Goal: Task Accomplishment & Management: Use online tool/utility

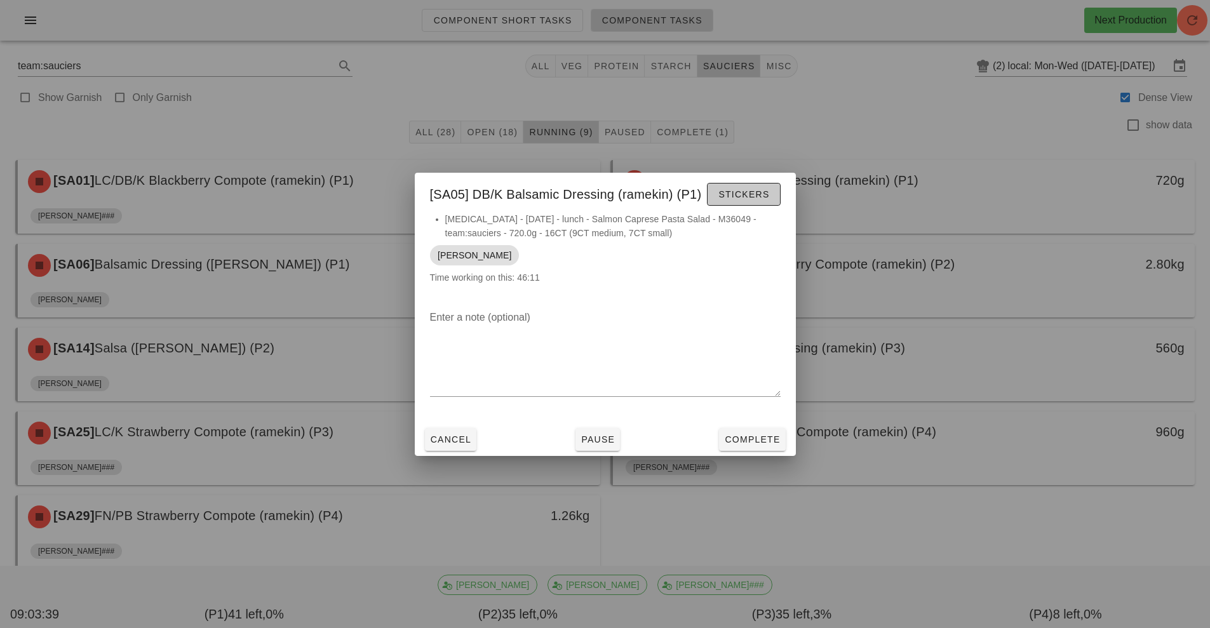
click at [750, 192] on span "Stickers" at bounding box center [743, 194] width 51 height 10
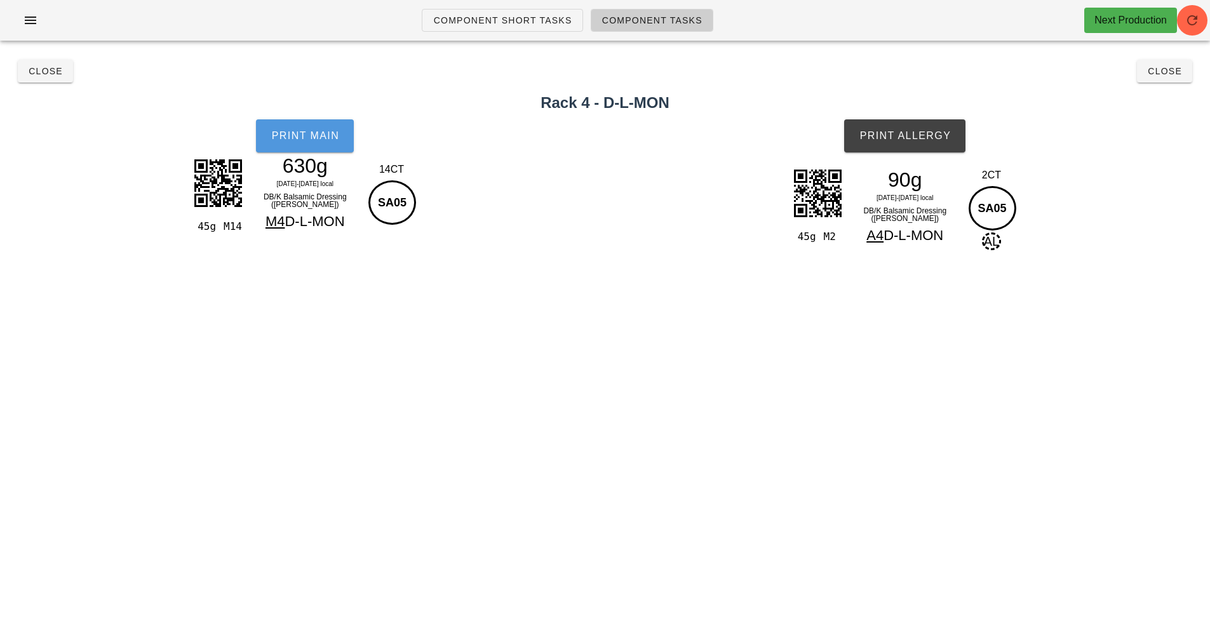
click at [307, 127] on button "Print Main" at bounding box center [305, 135] width 98 height 33
click at [941, 149] on button "Print Allergy" at bounding box center [904, 135] width 121 height 33
click at [1170, 73] on span "Close" at bounding box center [1164, 71] width 35 height 10
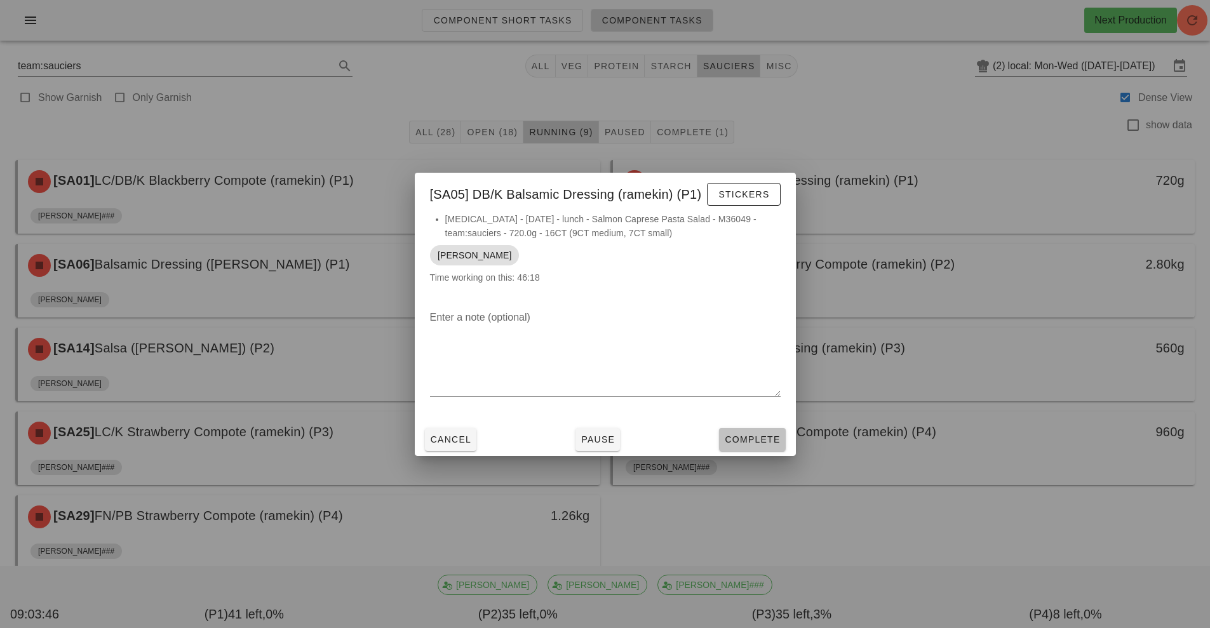
click at [783, 443] on button "Complete" at bounding box center [752, 439] width 66 height 23
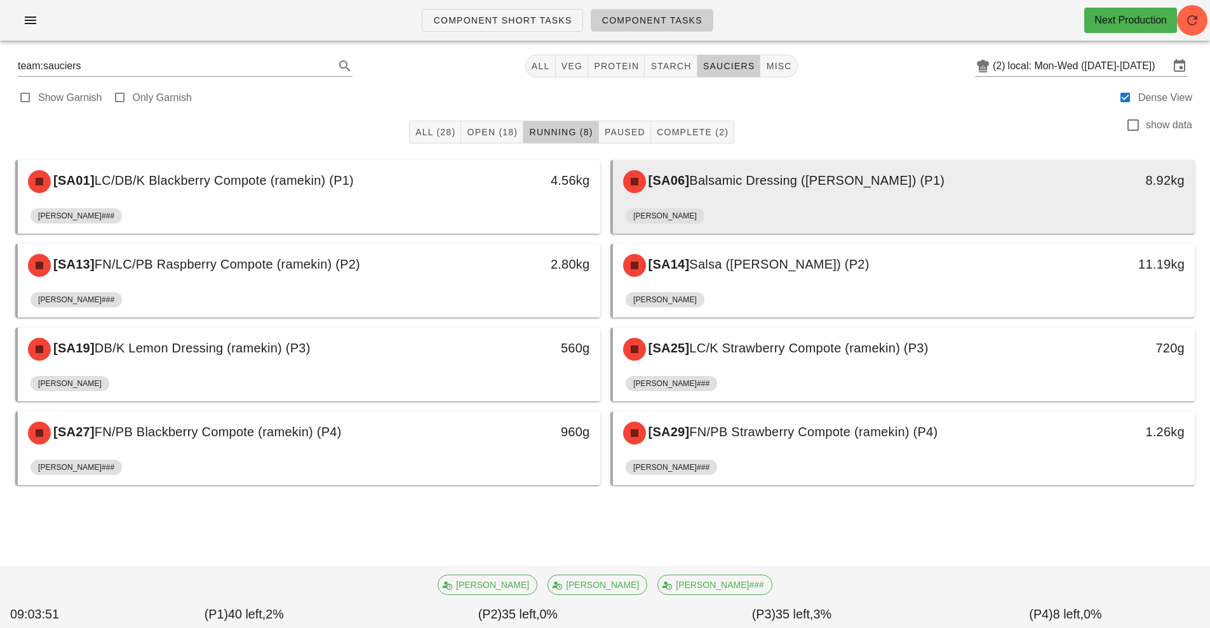
click at [793, 205] on div "[PERSON_NAME]" at bounding box center [904, 218] width 557 height 30
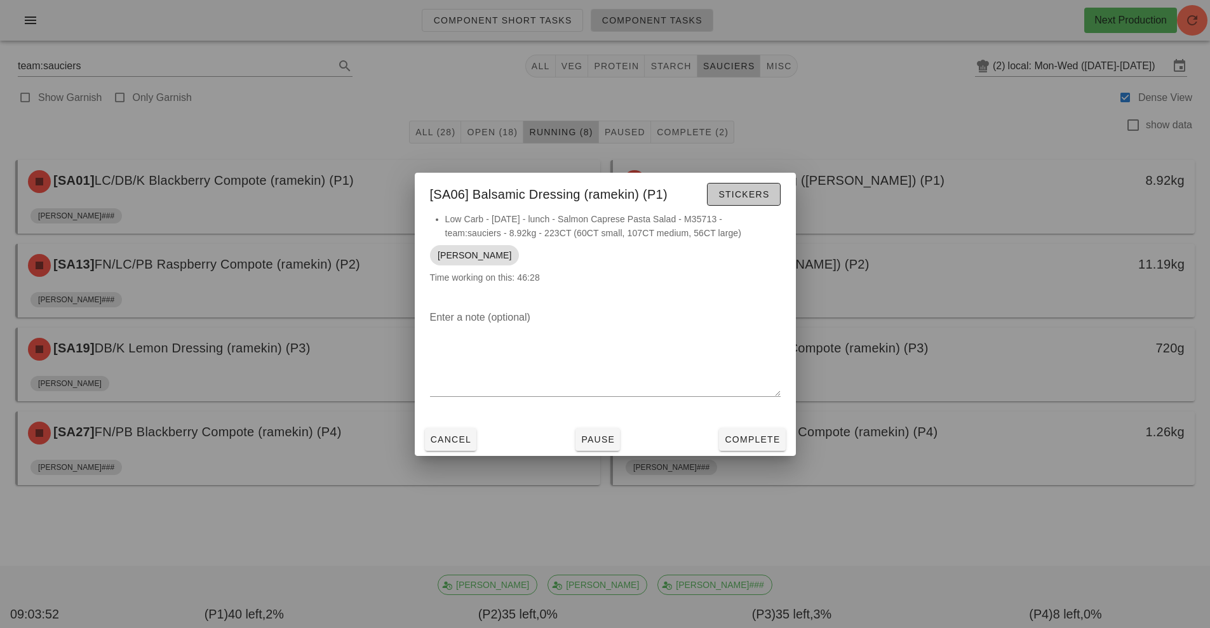
click at [756, 192] on span "Stickers" at bounding box center [743, 194] width 51 height 10
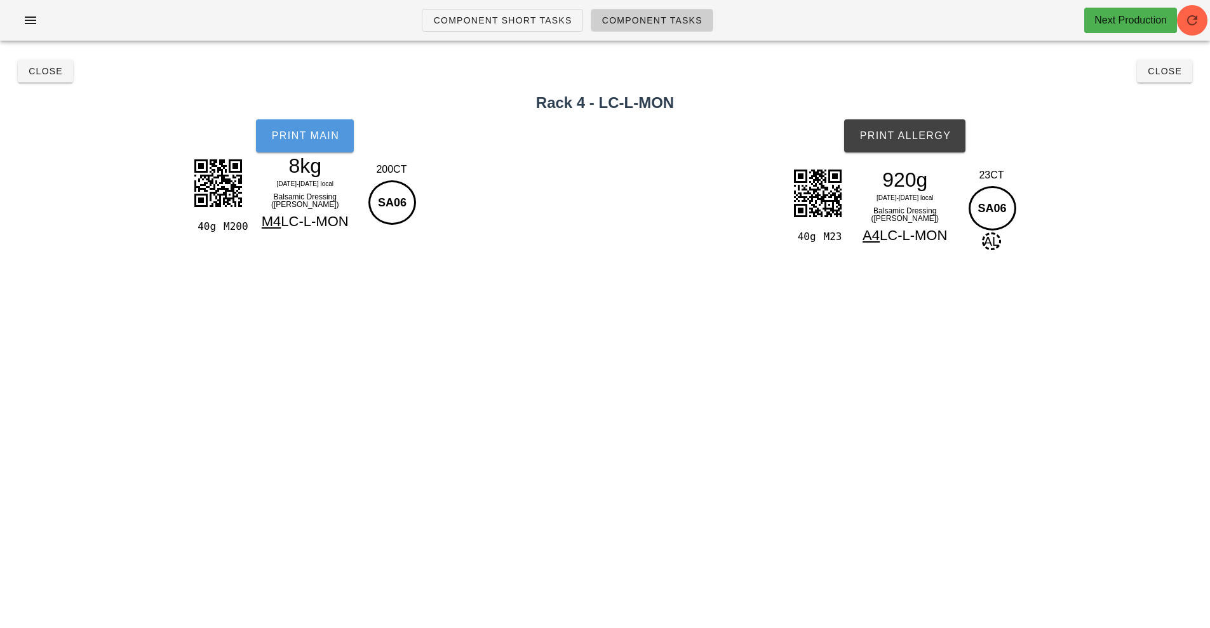
click at [323, 138] on span "Print Main" at bounding box center [305, 135] width 69 height 11
click at [925, 130] on span "Print Allergy" at bounding box center [905, 135] width 92 height 11
click at [1172, 76] on span "Close" at bounding box center [1164, 71] width 35 height 10
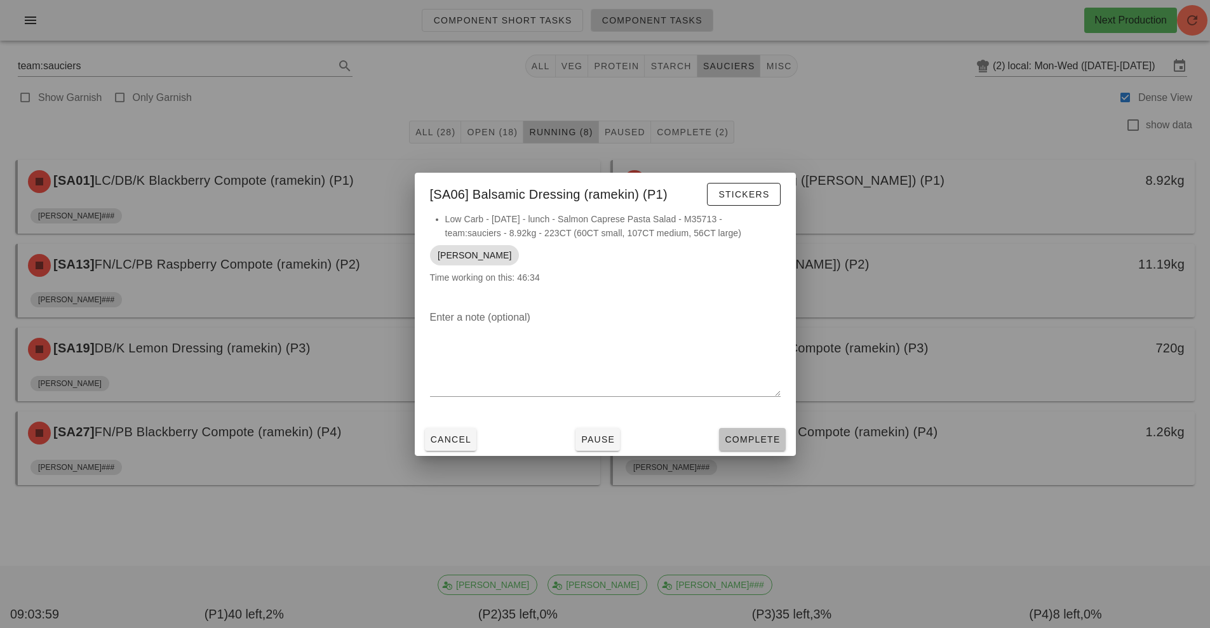
click at [763, 440] on span "Complete" at bounding box center [752, 440] width 56 height 10
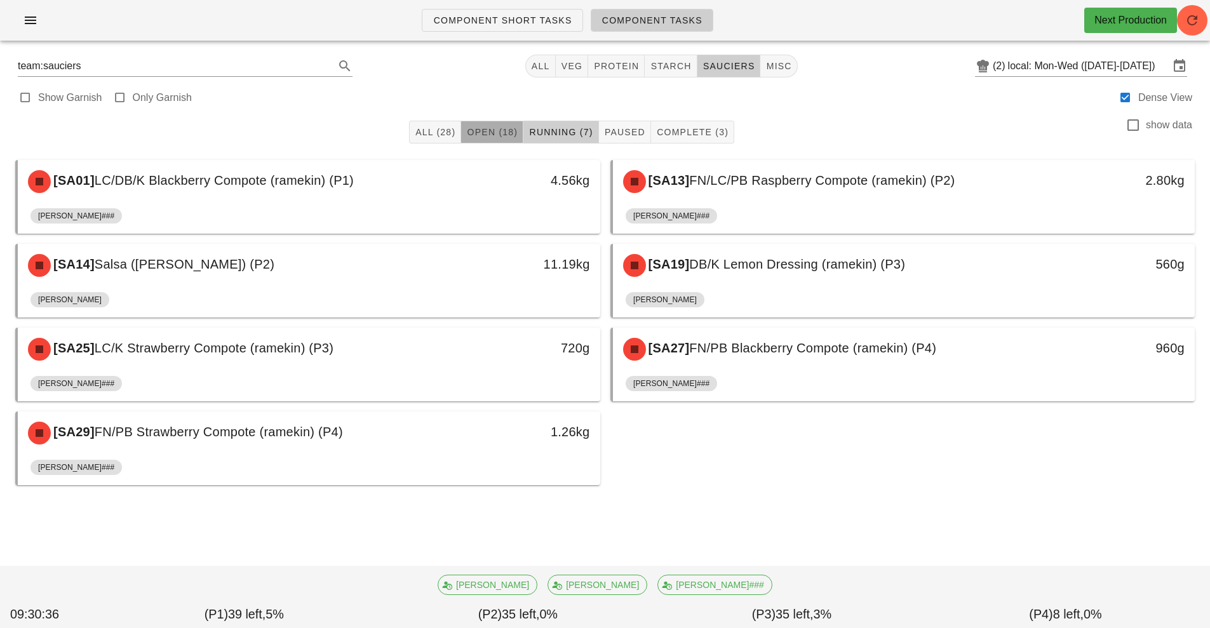
click at [497, 135] on span "Open (18)" at bounding box center [491, 132] width 51 height 10
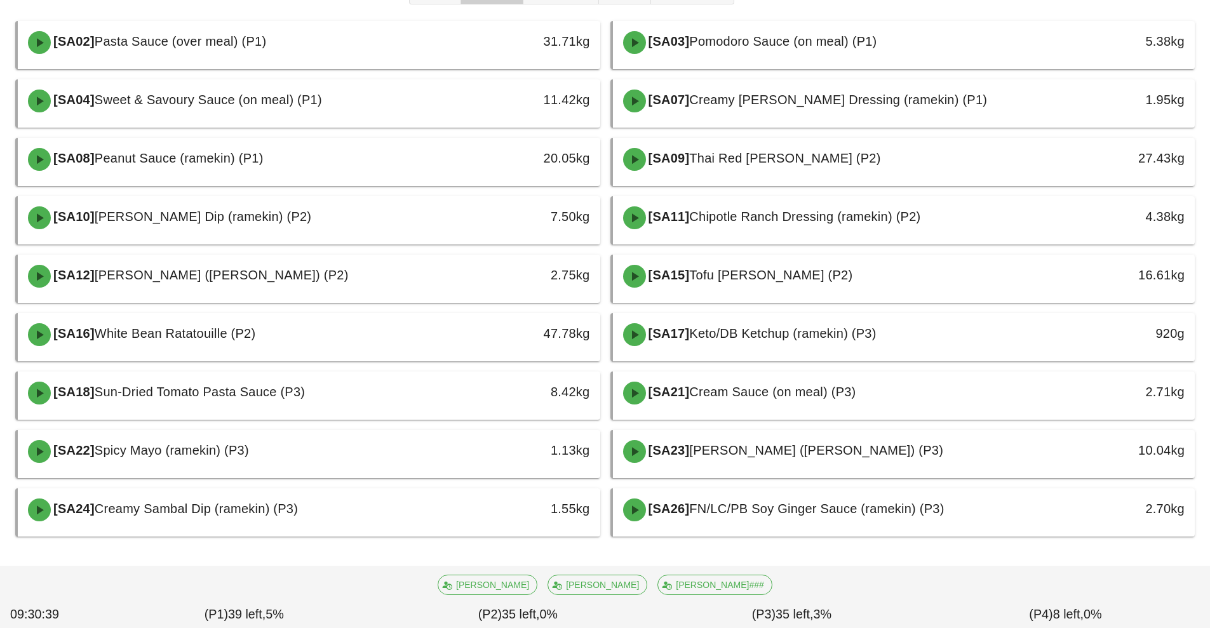
scroll to position [138, 0]
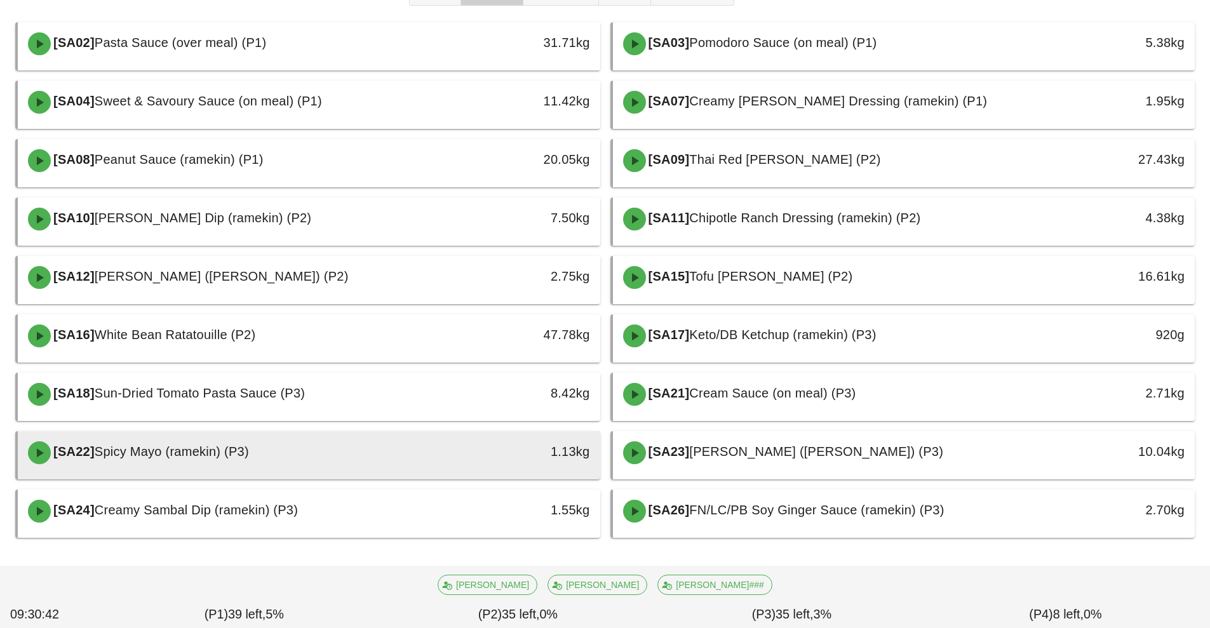
click at [414, 450] on div "[SA22] Spicy Mayo (ramekin) (P3)" at bounding box center [236, 453] width 433 height 38
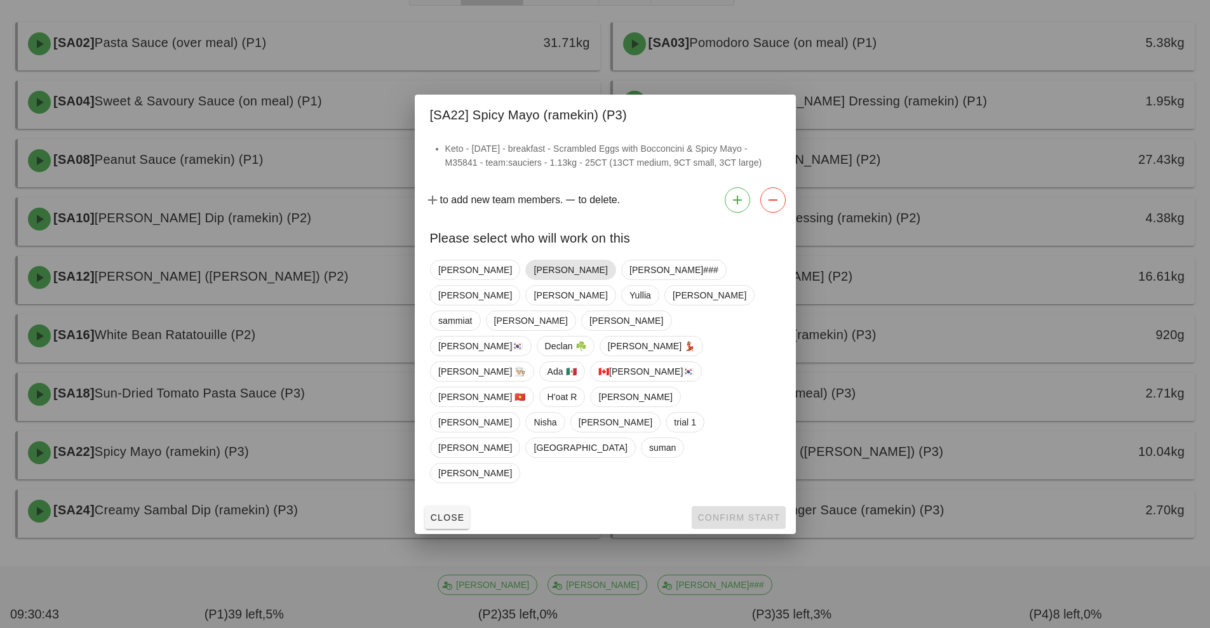
click at [534, 280] on span "[PERSON_NAME]" at bounding box center [571, 269] width 74 height 19
click at [722, 506] on button "Confirm Start" at bounding box center [738, 517] width 93 height 23
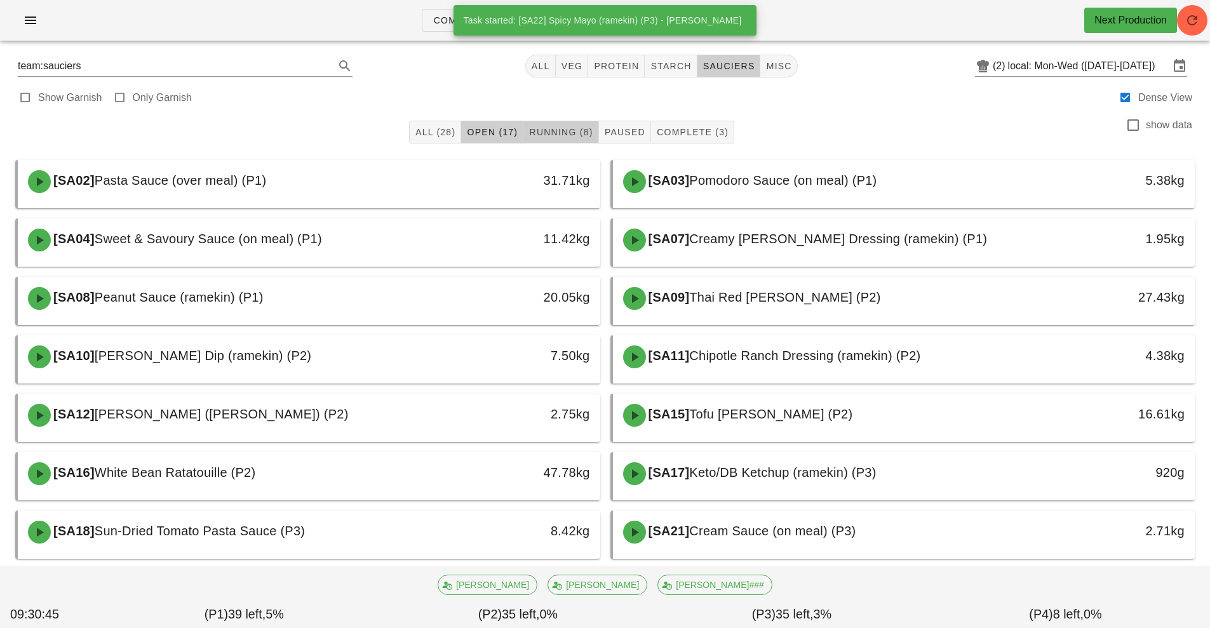
click at [549, 131] on span "Running (8)" at bounding box center [561, 132] width 64 height 10
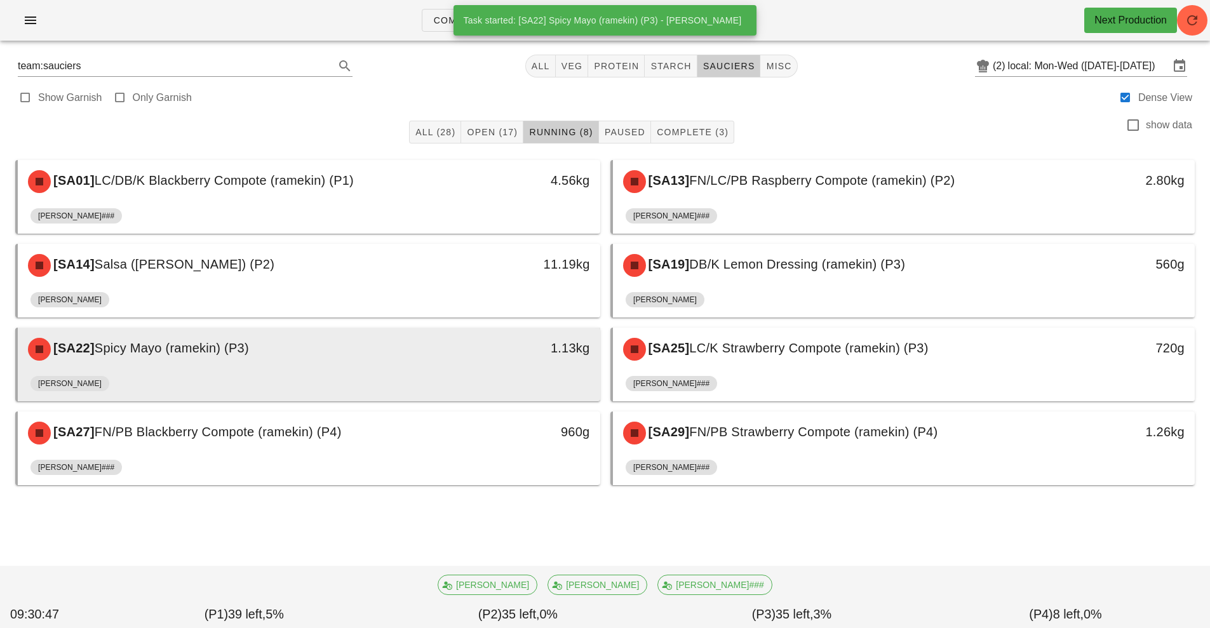
click at [501, 370] on div "[SA22] Spicy Mayo (ramekin) (P3) 1.13kg" at bounding box center [309, 349] width 583 height 43
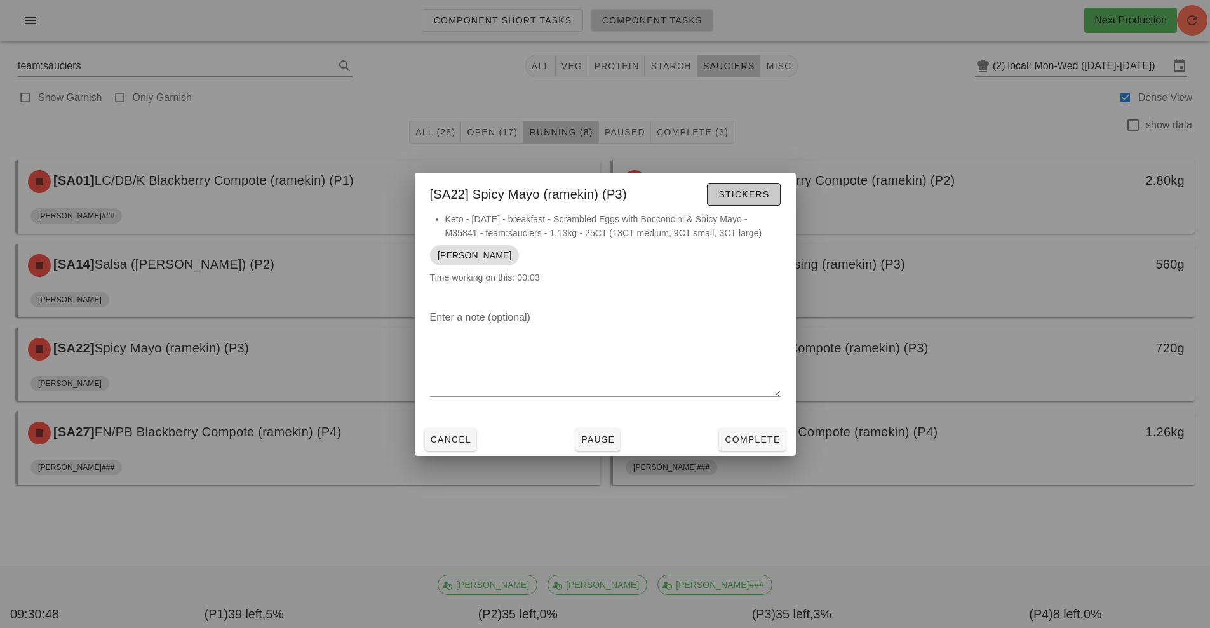
click at [741, 202] on button "Stickers" at bounding box center [743, 194] width 73 height 23
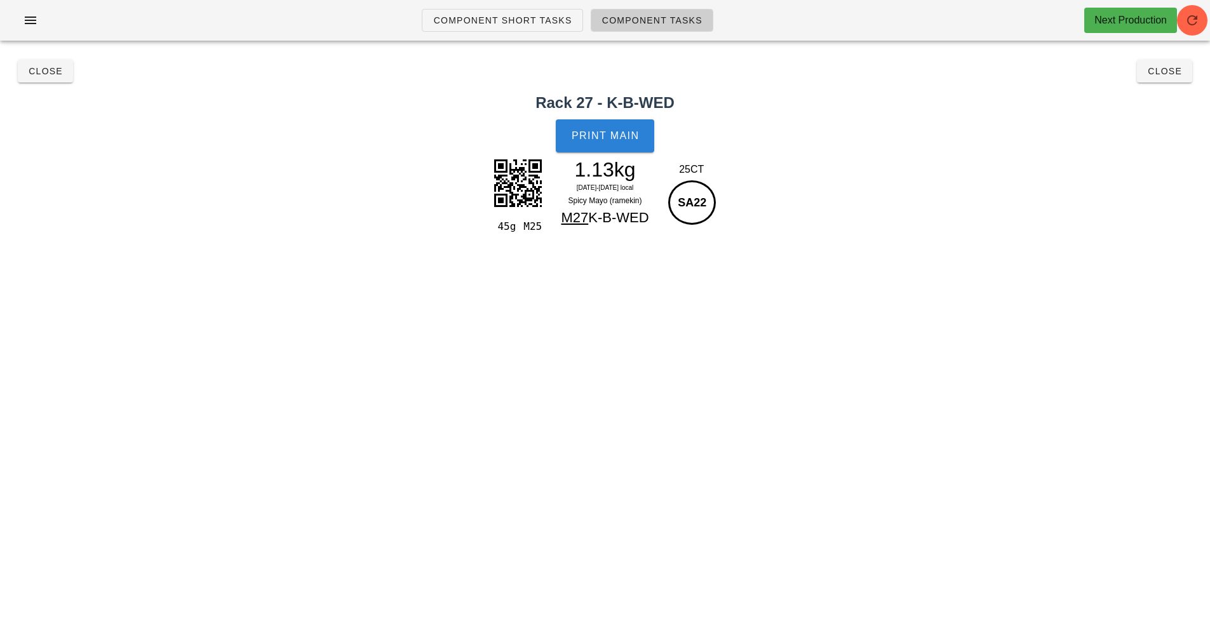
click at [584, 138] on span "Print Main" at bounding box center [605, 135] width 69 height 11
click at [1152, 81] on button "Close" at bounding box center [1164, 71] width 55 height 23
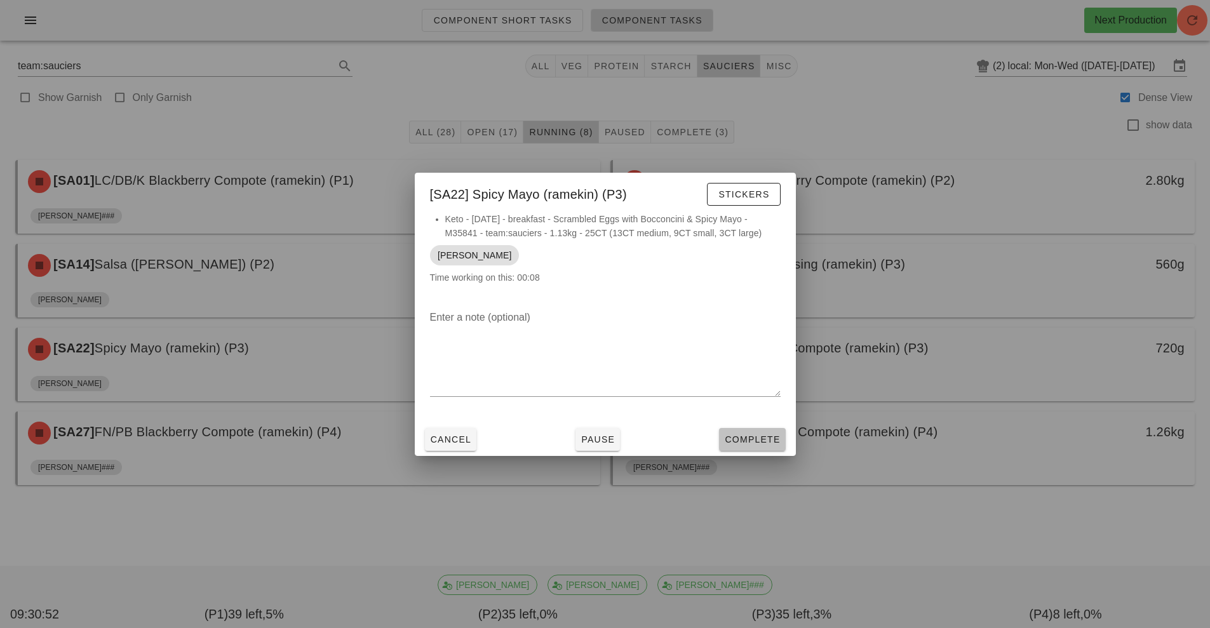
click at [757, 443] on span "Complete" at bounding box center [752, 440] width 56 height 10
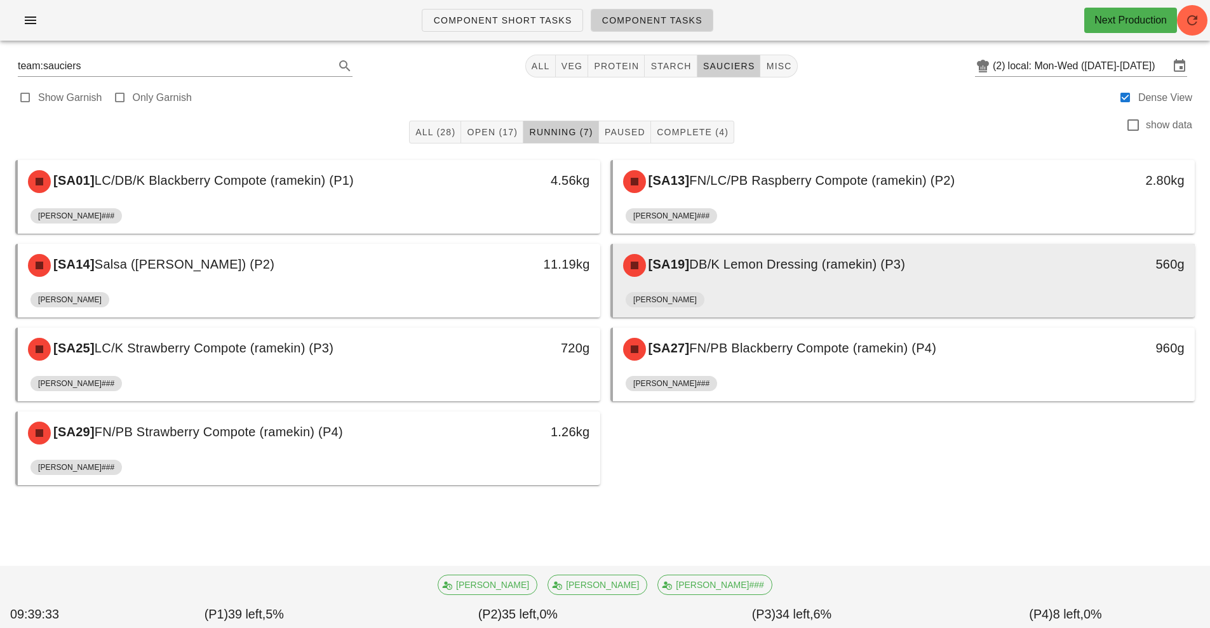
click at [1038, 263] on div "[SA19] DB/K Lemon Dressing (ramekin) (P3)" at bounding box center [832, 265] width 433 height 38
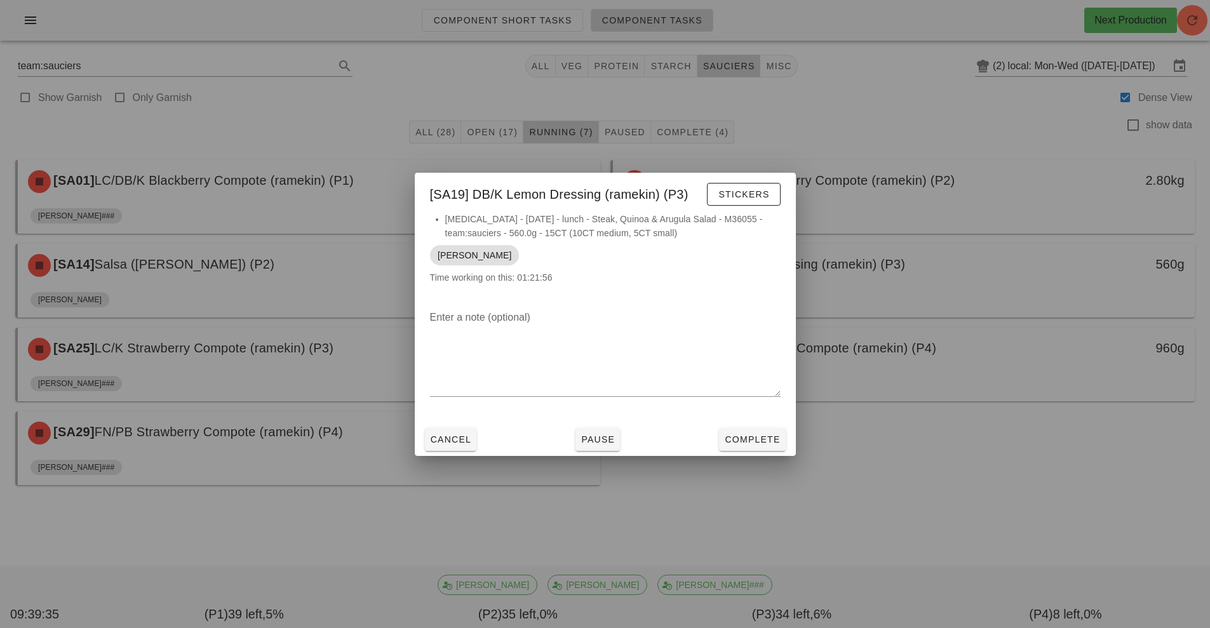
click at [955, 452] on div at bounding box center [605, 314] width 1210 height 628
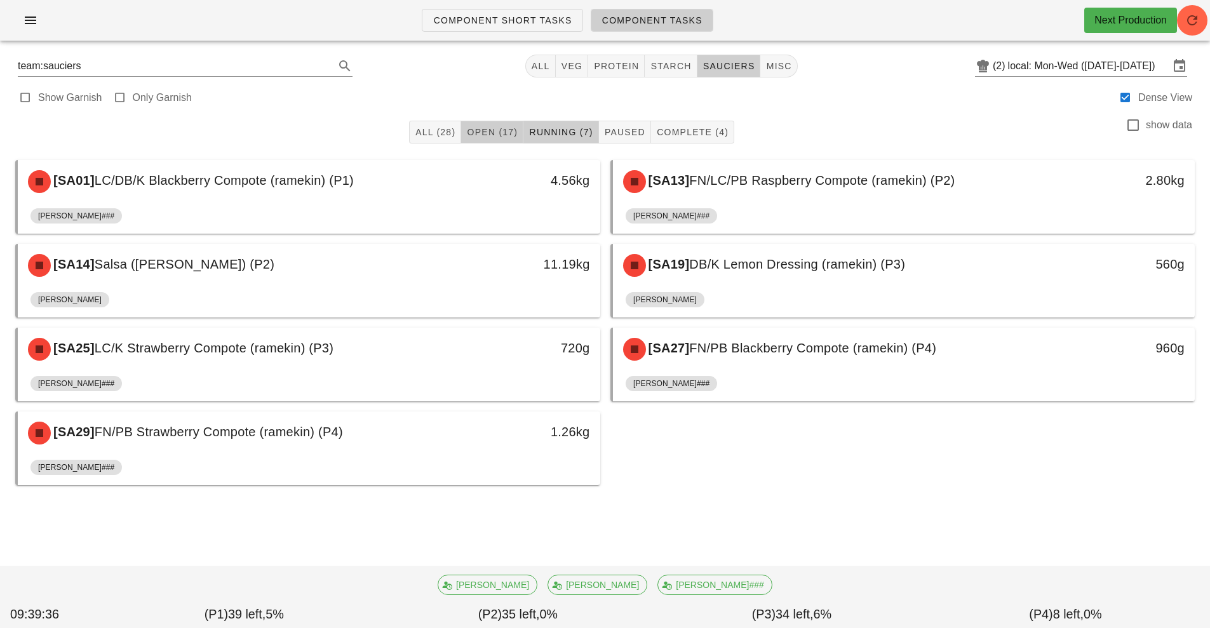
click at [493, 133] on span "Open (17)" at bounding box center [491, 132] width 51 height 10
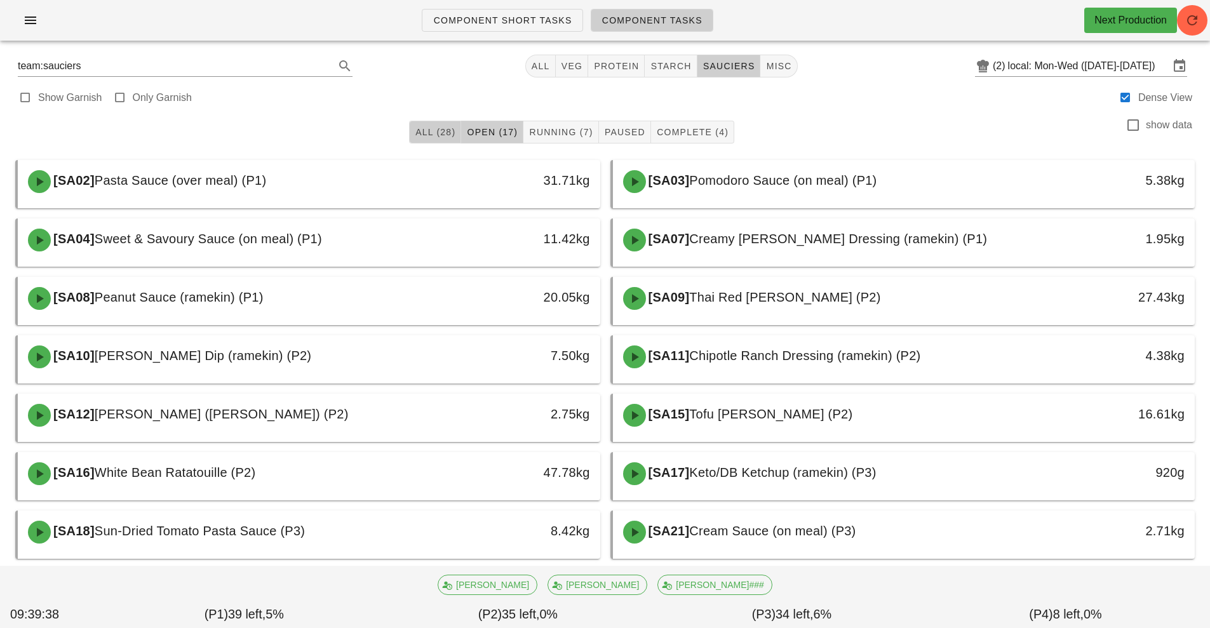
click at [440, 143] on button "All (28)" at bounding box center [435, 132] width 52 height 23
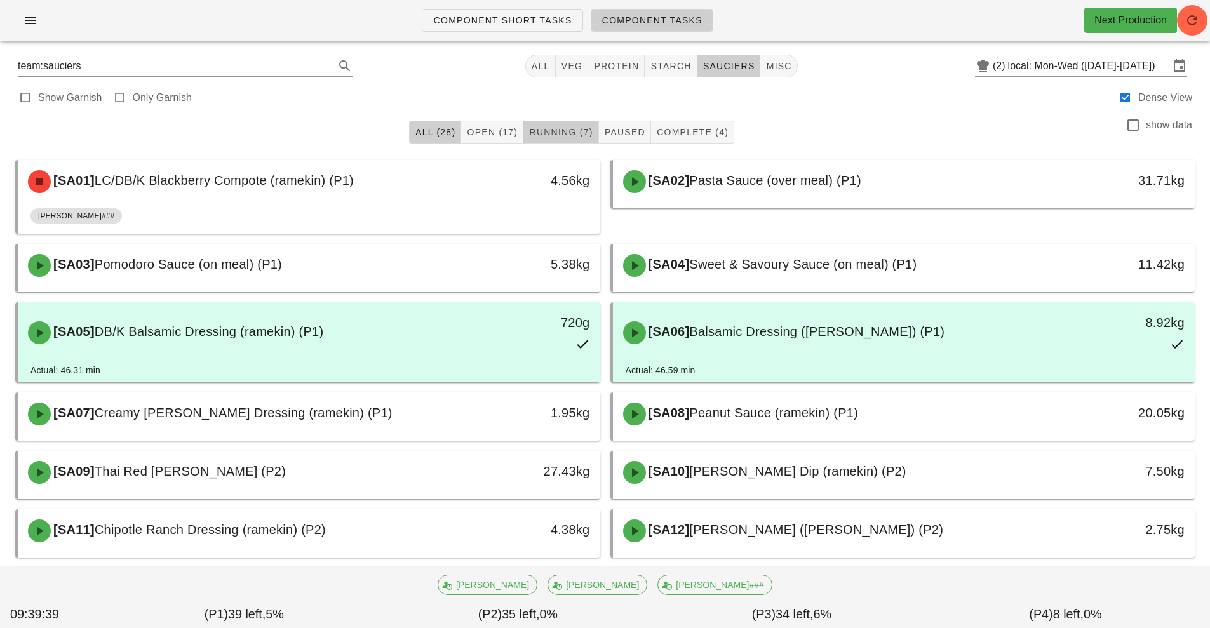
click at [524, 133] on button "Running (7)" at bounding box center [560, 132] width 75 height 23
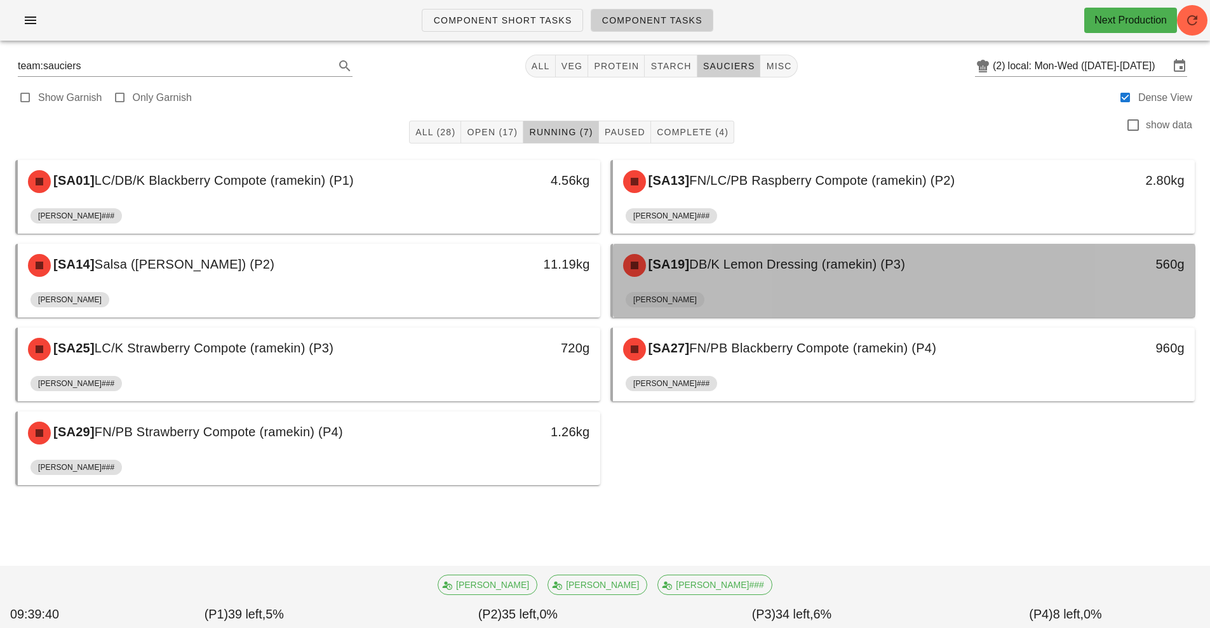
click at [796, 290] on div "[PERSON_NAME]" at bounding box center [904, 302] width 557 height 30
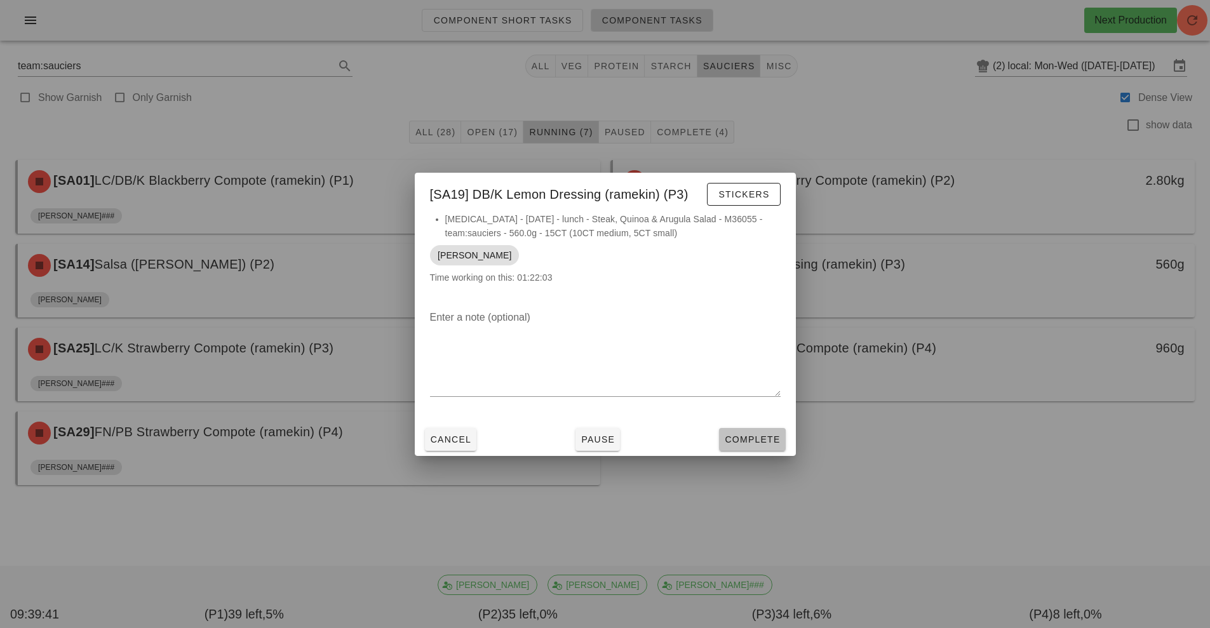
click at [748, 440] on span "Complete" at bounding box center [752, 440] width 56 height 10
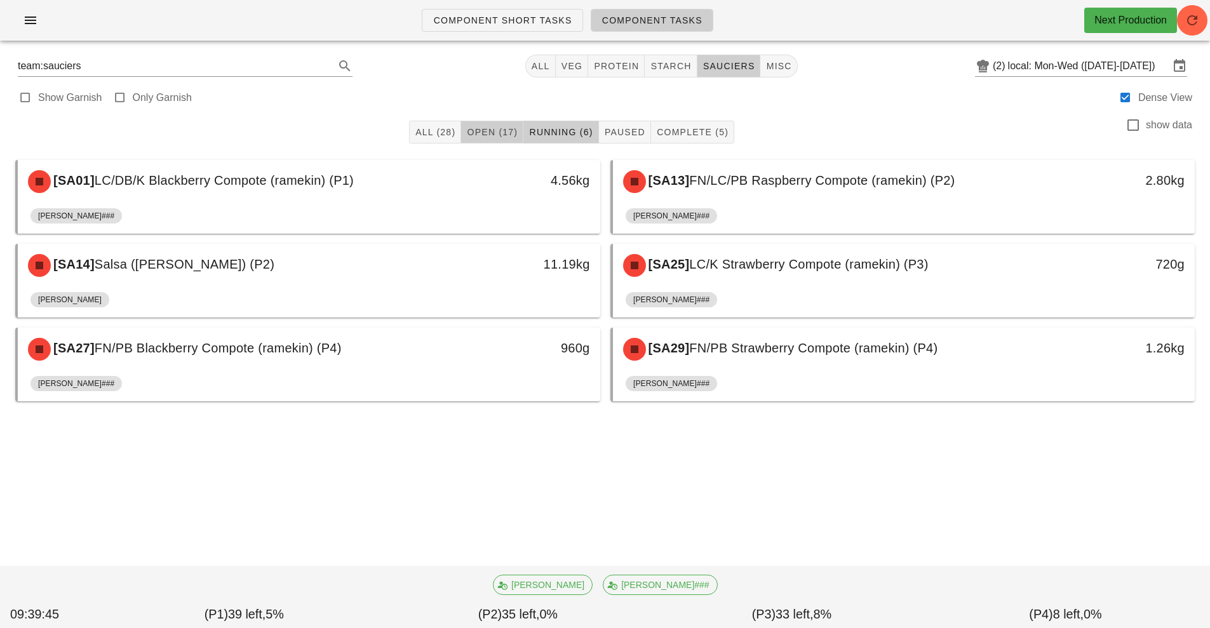
click at [480, 130] on span "Open (17)" at bounding box center [491, 132] width 51 height 10
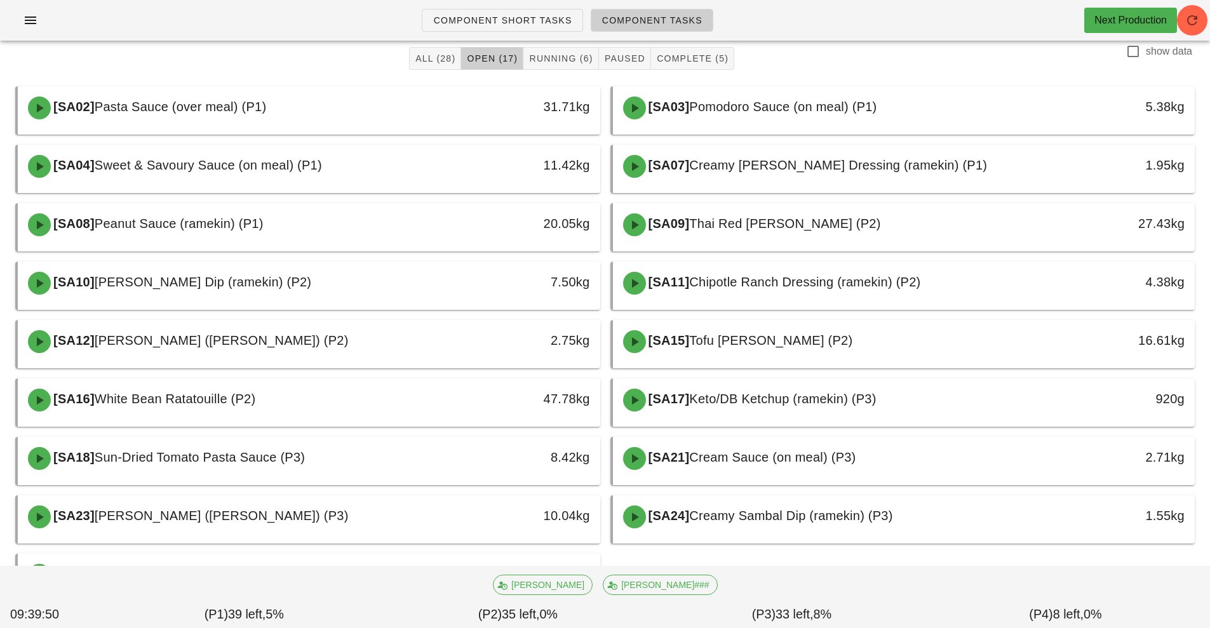
scroll to position [139, 0]
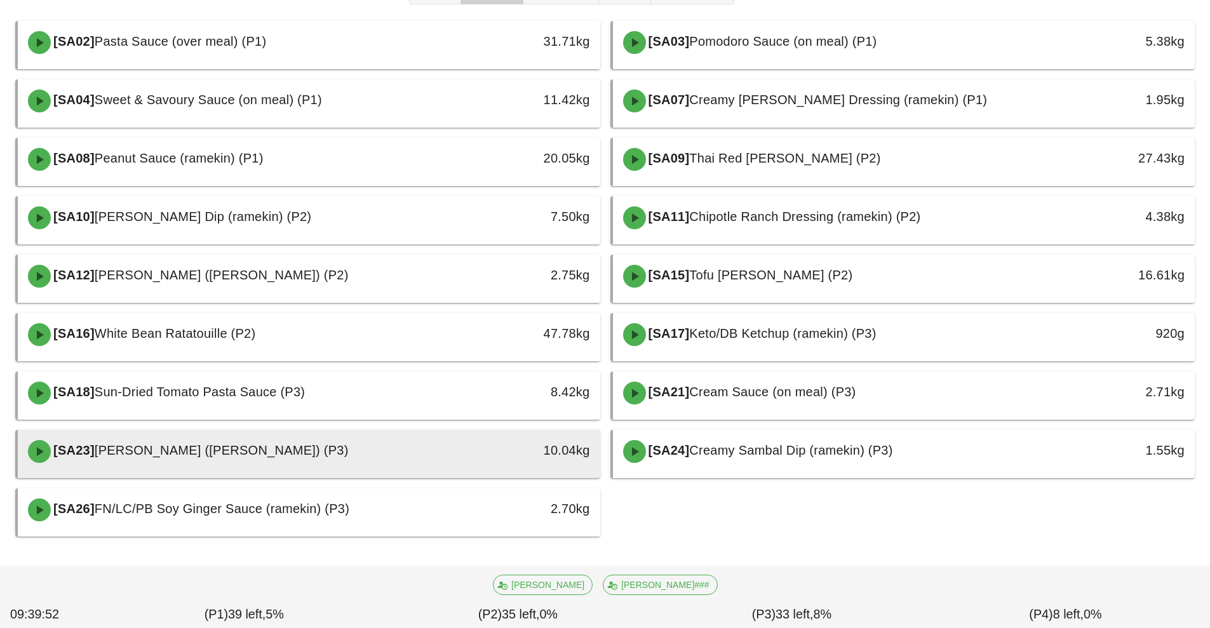
click at [558, 447] on div "10.04kg" at bounding box center [525, 450] width 129 height 20
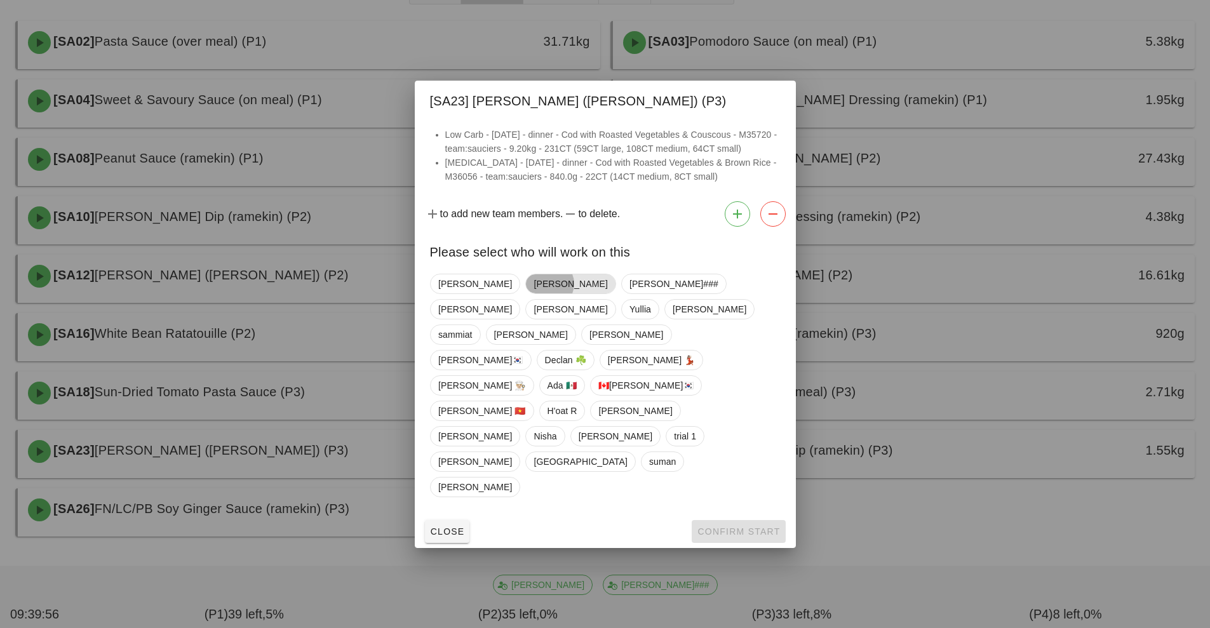
click at [525, 294] on span "[PERSON_NAME]" at bounding box center [570, 284] width 90 height 20
click at [724, 527] on span "Confirm Start" at bounding box center [738, 532] width 83 height 10
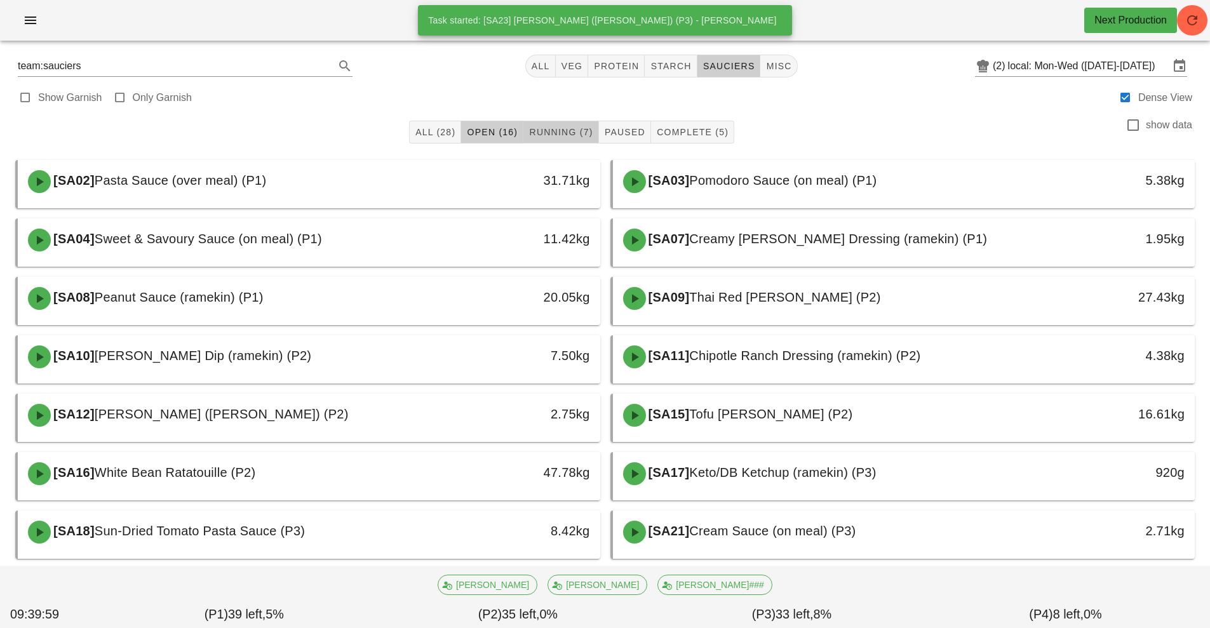
click at [546, 121] on button "Running (7)" at bounding box center [560, 132] width 75 height 23
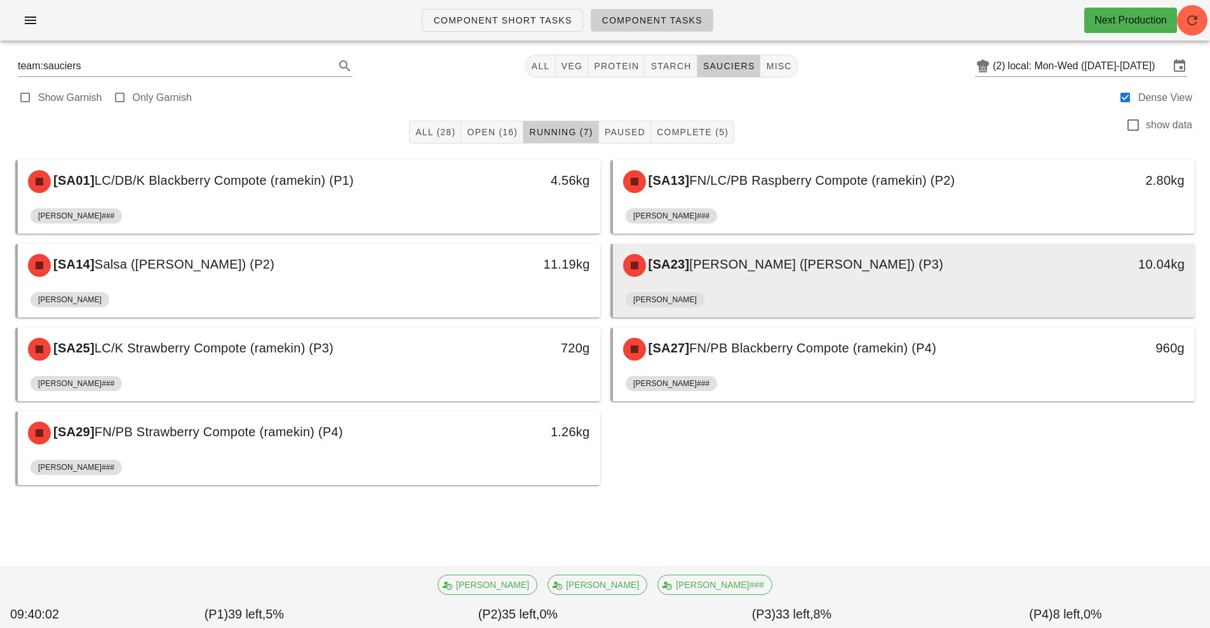
click at [720, 283] on div "[SA23] [PERSON_NAME] ([PERSON_NAME]) (P3)" at bounding box center [832, 265] width 433 height 38
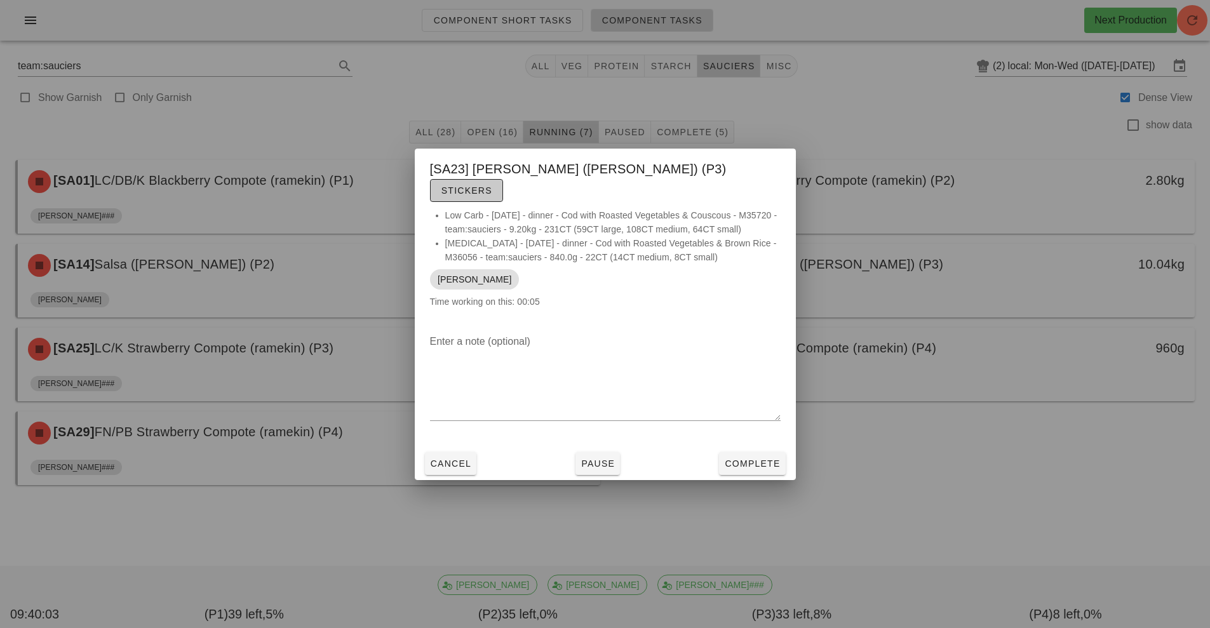
click at [503, 179] on button "Stickers" at bounding box center [466, 190] width 73 height 23
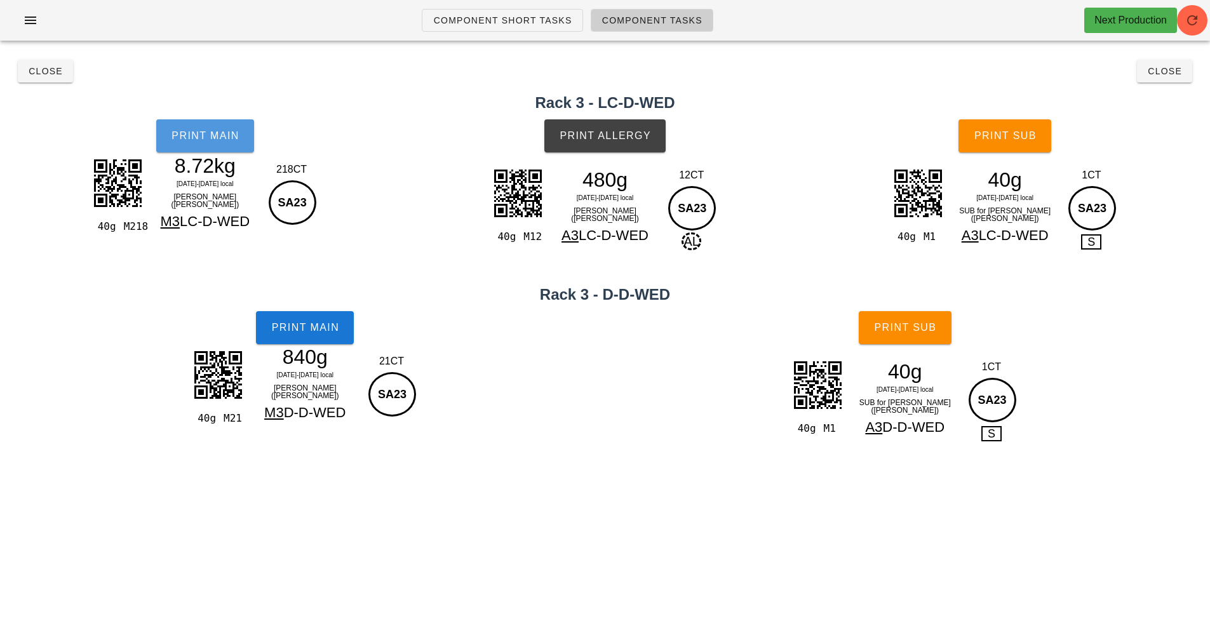
click at [233, 151] on button "Print Main" at bounding box center [205, 135] width 98 height 33
click at [342, 338] on button "Print Main" at bounding box center [305, 327] width 98 height 33
click at [657, 152] on button "Print Allergy" at bounding box center [604, 135] width 121 height 33
click at [1022, 151] on button "Print Sub" at bounding box center [1005, 135] width 93 height 33
click at [931, 339] on button "Print Sub" at bounding box center [905, 327] width 93 height 33
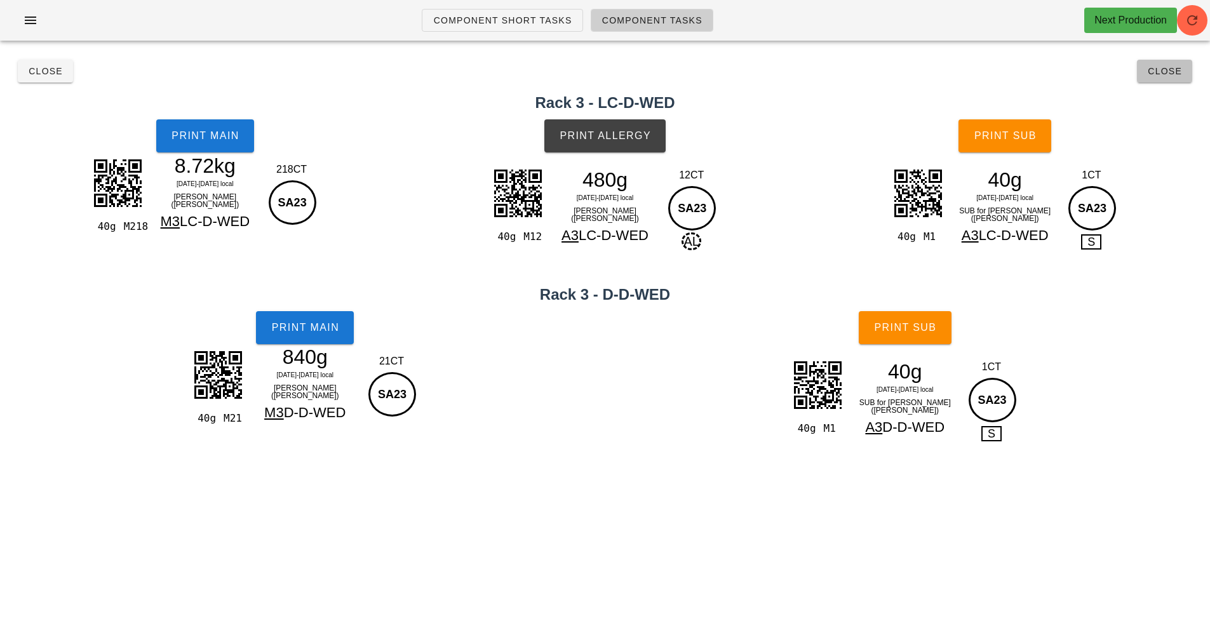
click at [1165, 77] on button "Close" at bounding box center [1164, 71] width 55 height 23
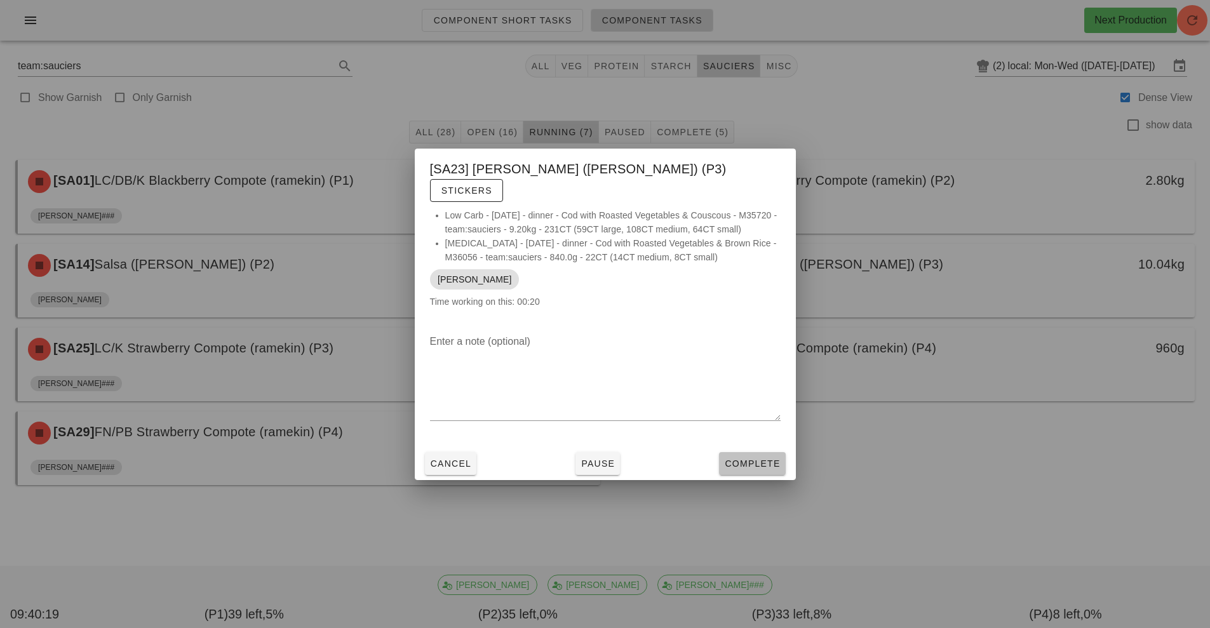
click at [779, 468] on button "Complete" at bounding box center [752, 463] width 66 height 23
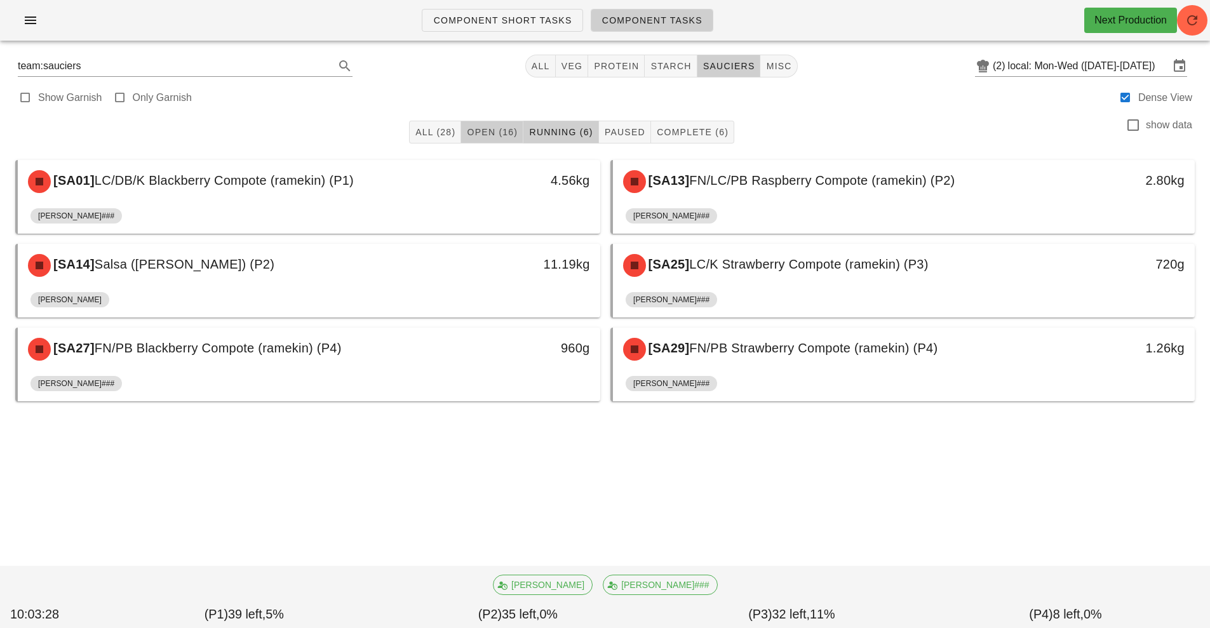
click at [501, 133] on span "Open (16)" at bounding box center [491, 132] width 51 height 10
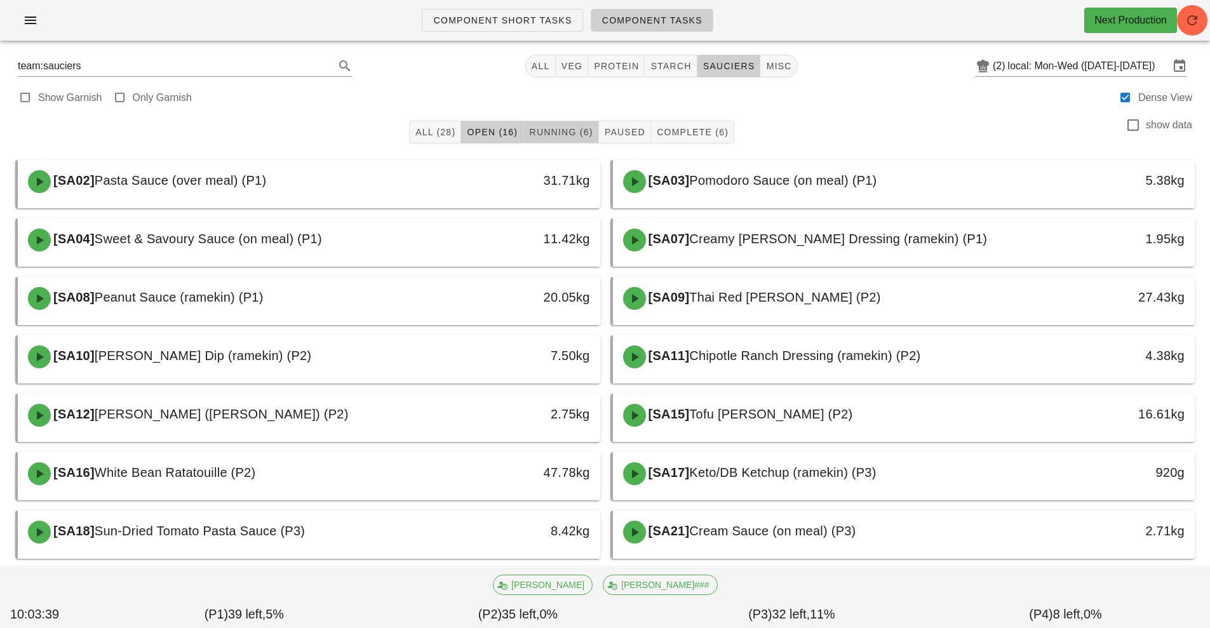
click at [555, 136] on span "Running (6)" at bounding box center [561, 132] width 64 height 10
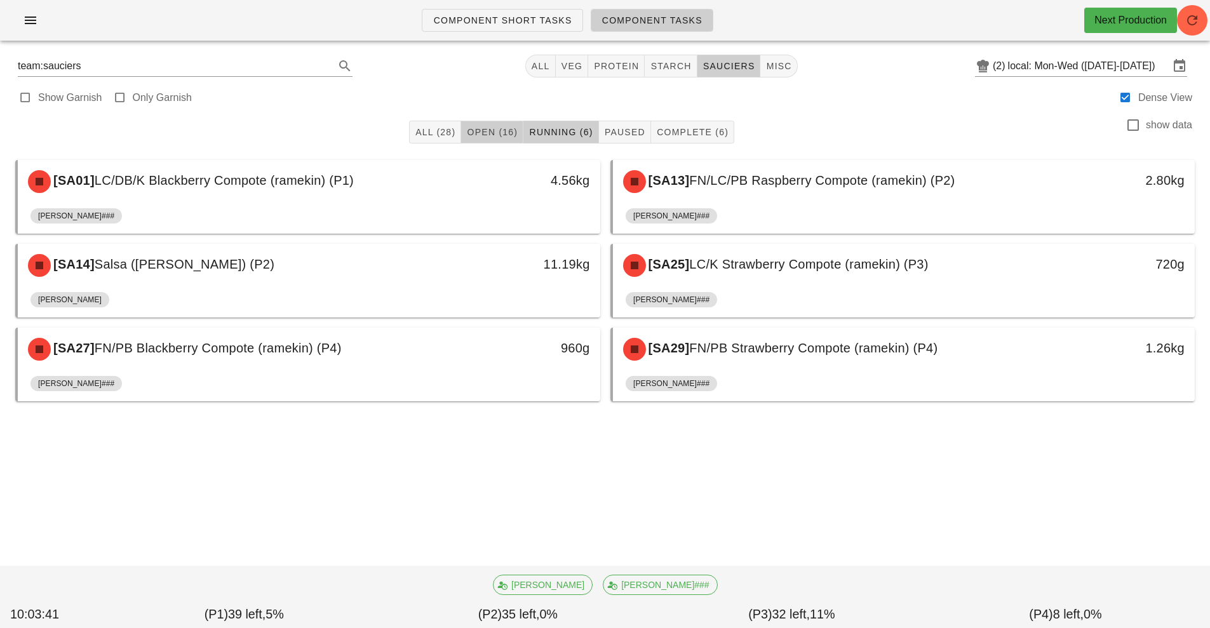
click at [490, 142] on button "Open (16)" at bounding box center [492, 132] width 62 height 23
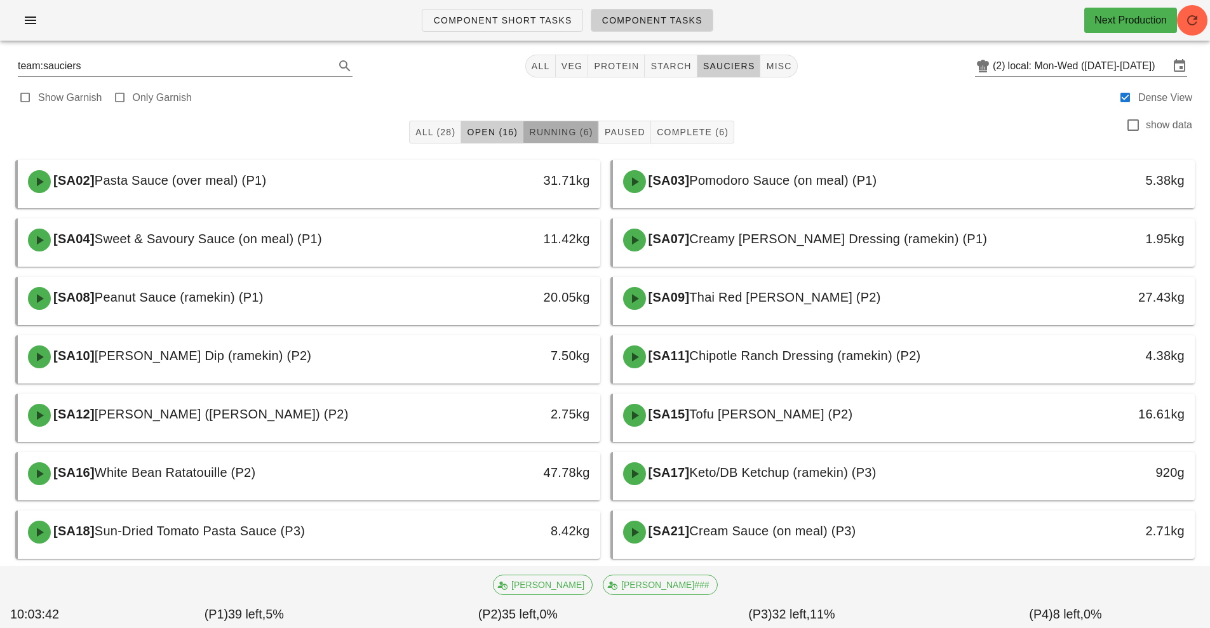
click at [567, 136] on span "Running (6)" at bounding box center [561, 132] width 64 height 10
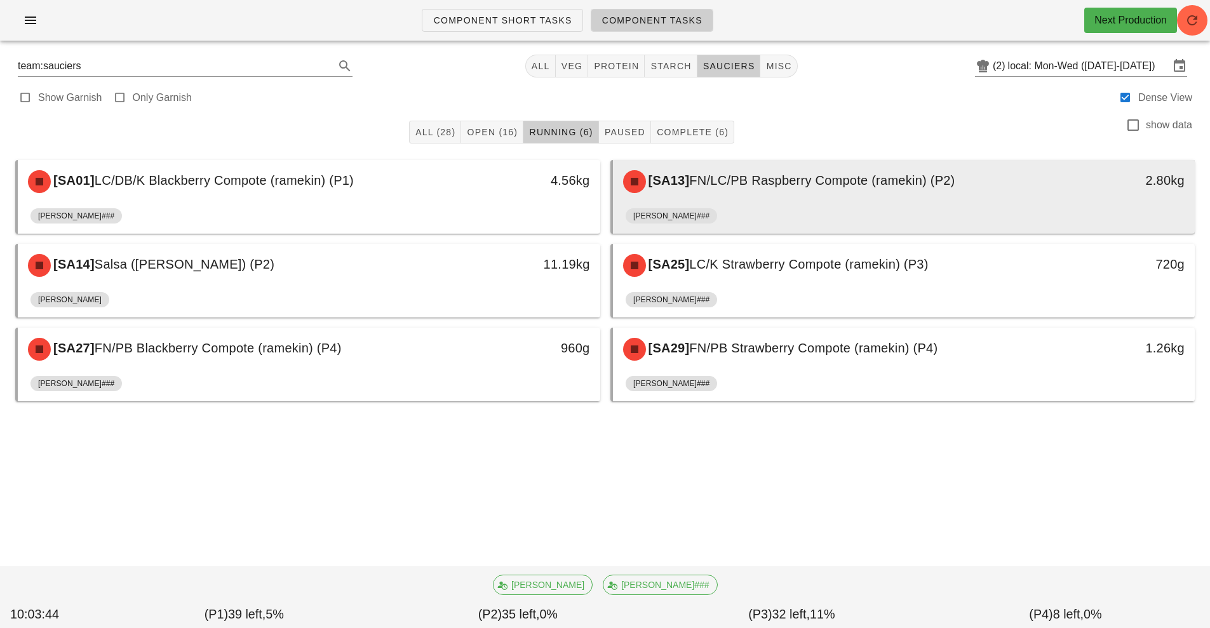
click at [800, 203] on div "[PERSON_NAME]###" at bounding box center [904, 218] width 557 height 30
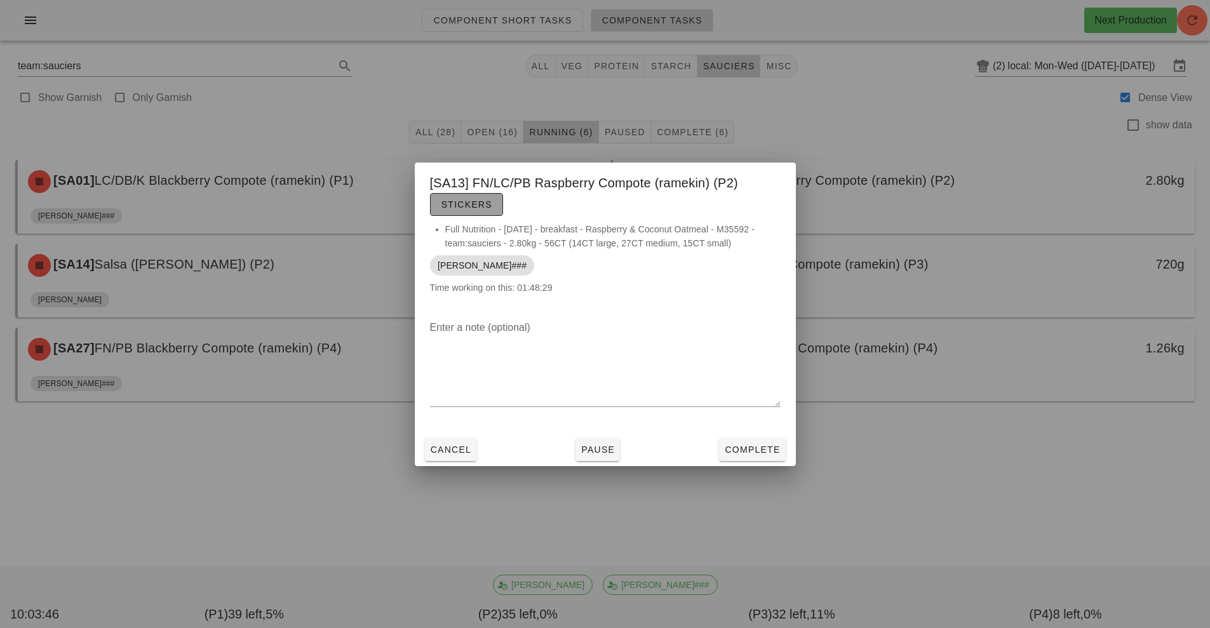
click at [476, 205] on span "Stickers" at bounding box center [466, 204] width 51 height 10
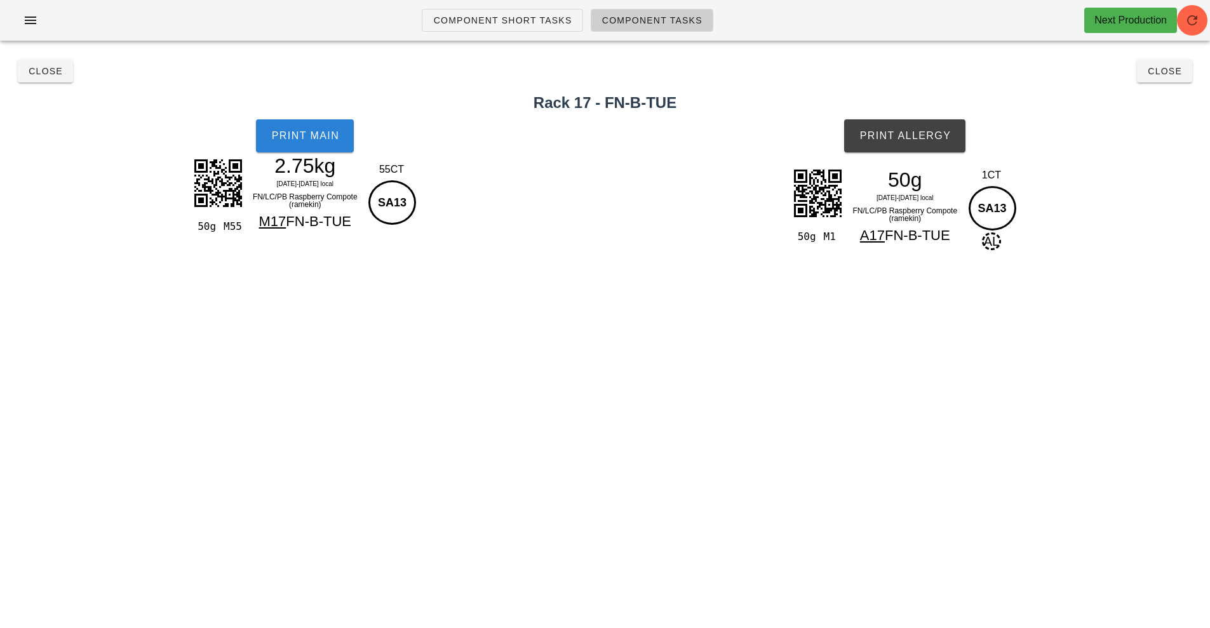
click at [321, 143] on button "Print Main" at bounding box center [305, 135] width 98 height 33
click at [906, 130] on span "Print Allergy" at bounding box center [905, 135] width 92 height 11
click at [47, 60] on button "Close" at bounding box center [45, 71] width 55 height 23
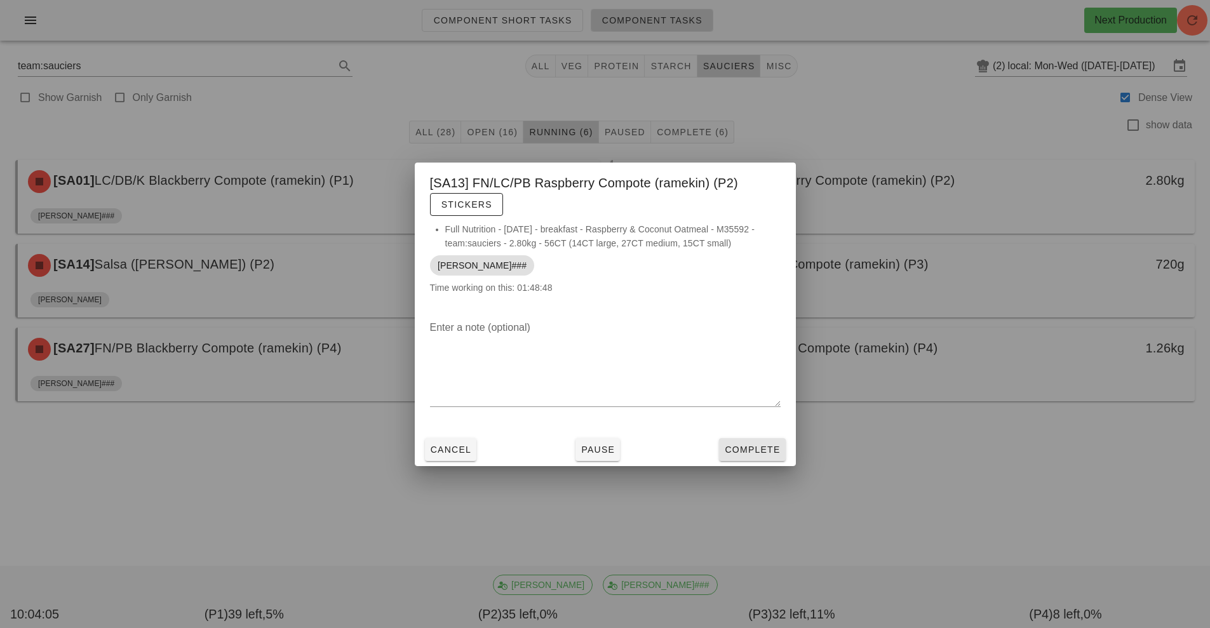
click at [741, 450] on span "Complete" at bounding box center [752, 450] width 56 height 10
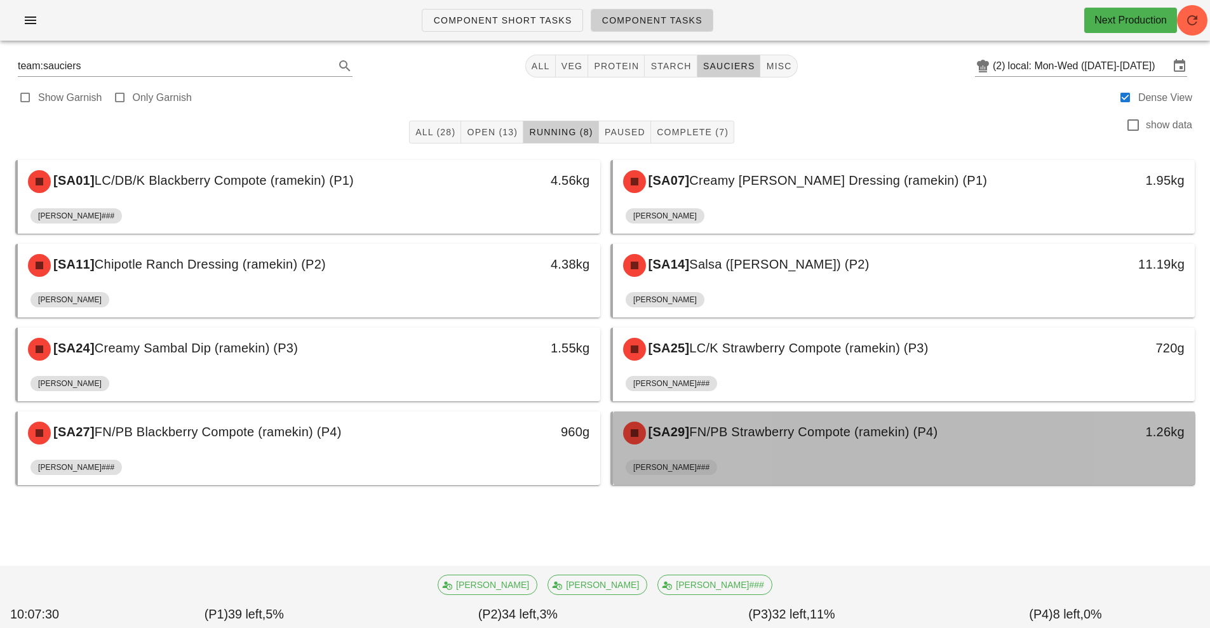
click at [745, 445] on div "[SA29] FN/PB Strawberry Compote (ramekin) (P4)" at bounding box center [832, 433] width 433 height 38
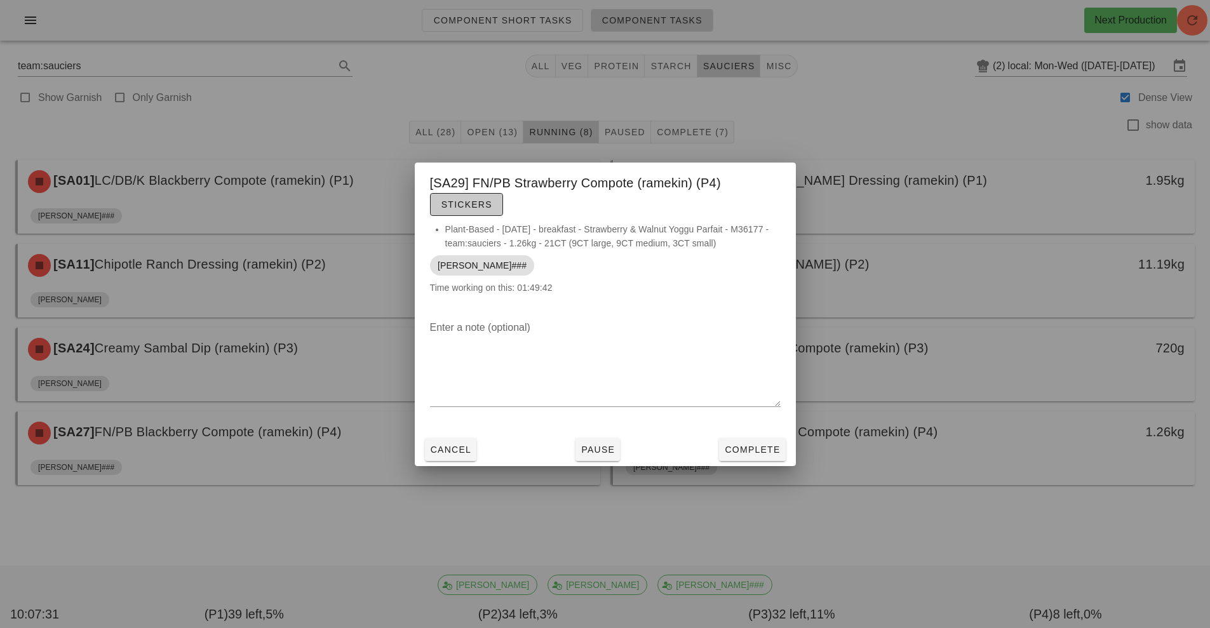
click at [483, 206] on span "Stickers" at bounding box center [466, 204] width 51 height 10
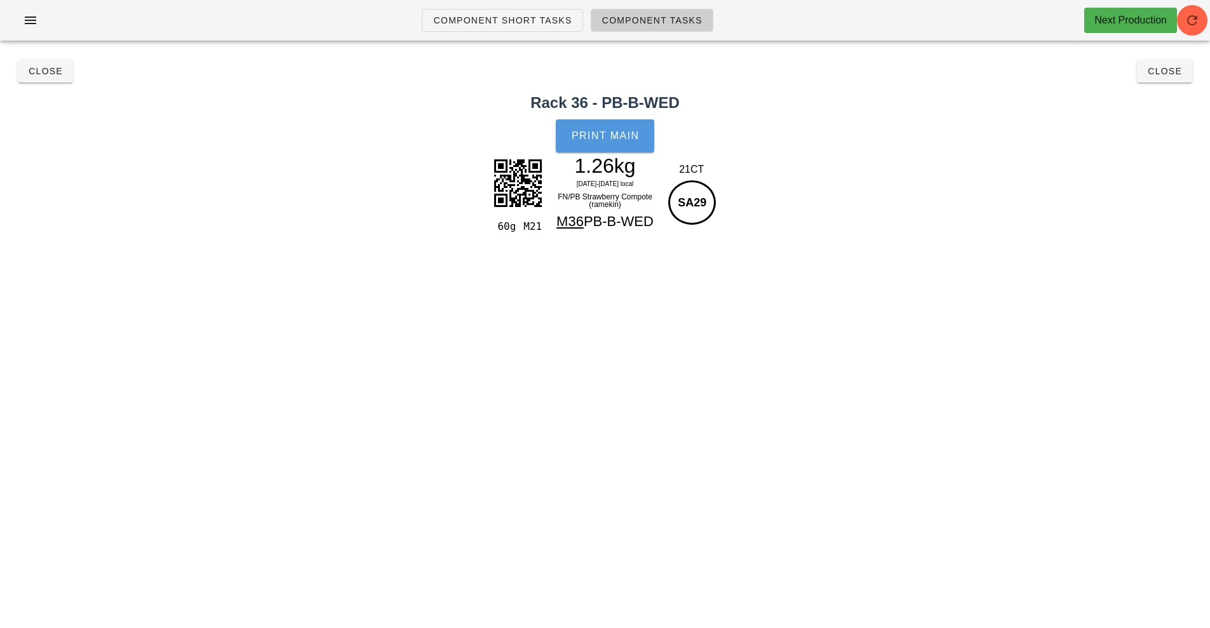
click at [616, 147] on button "Print Main" at bounding box center [605, 135] width 98 height 33
click at [47, 71] on span "Close" at bounding box center [45, 71] width 35 height 10
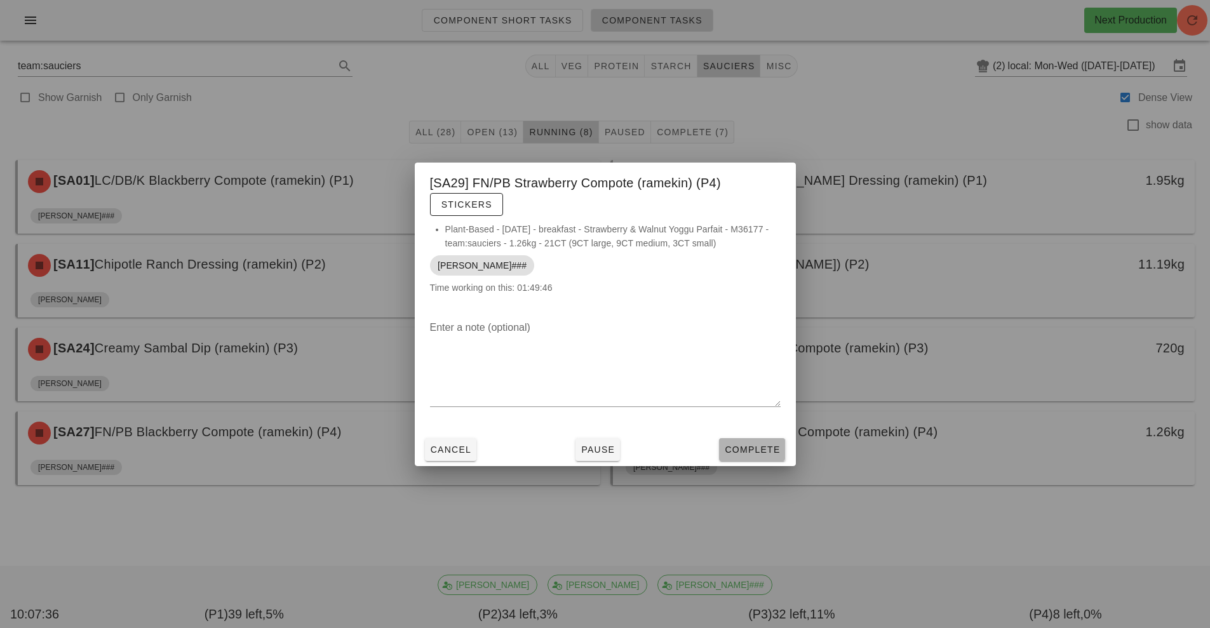
click at [749, 445] on span "Complete" at bounding box center [752, 450] width 56 height 10
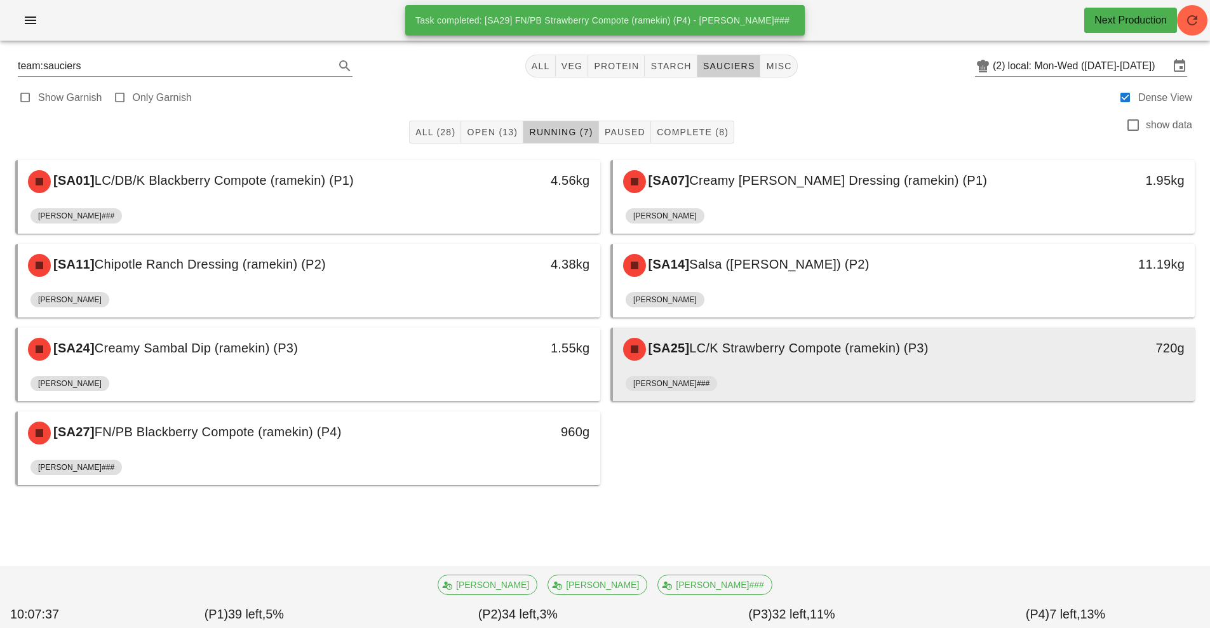
click at [737, 373] on div "[PERSON_NAME]###" at bounding box center [904, 386] width 557 height 30
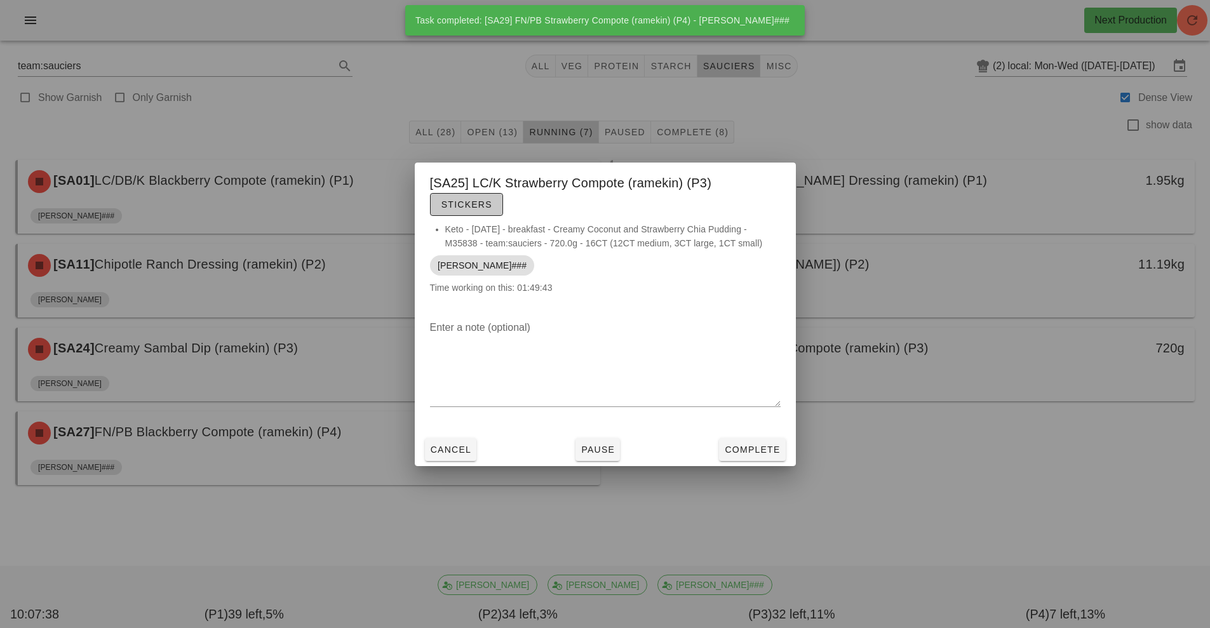
click at [473, 206] on span "Stickers" at bounding box center [466, 204] width 51 height 10
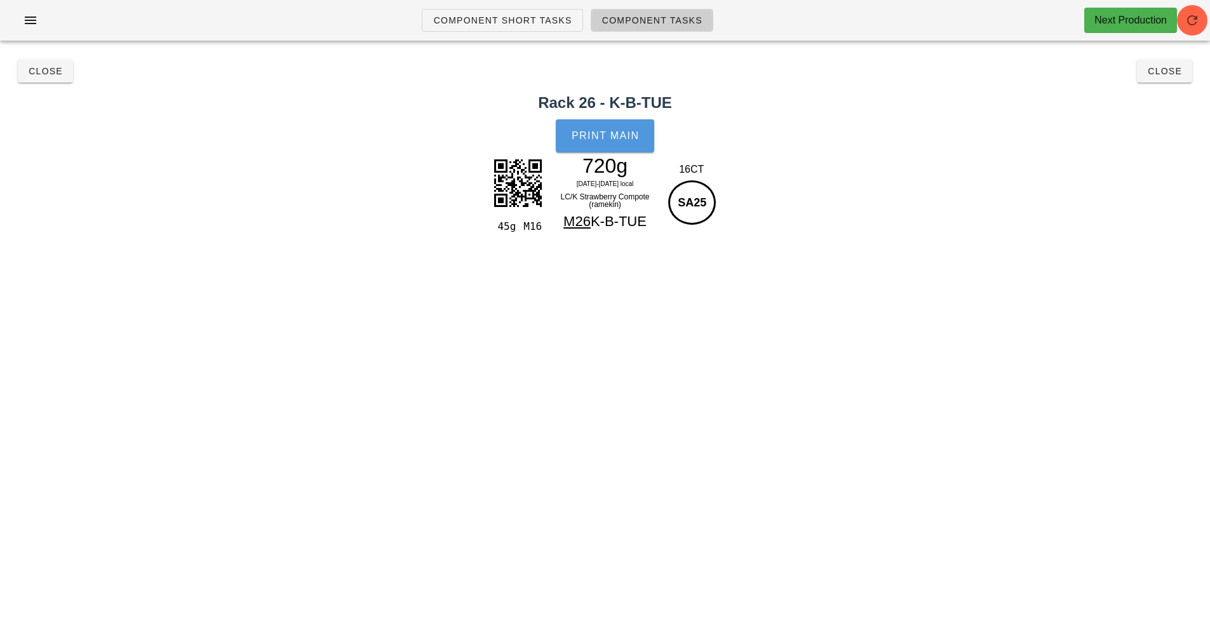
click at [610, 129] on button "Print Main" at bounding box center [605, 135] width 98 height 33
click at [44, 71] on span "Close" at bounding box center [45, 71] width 35 height 10
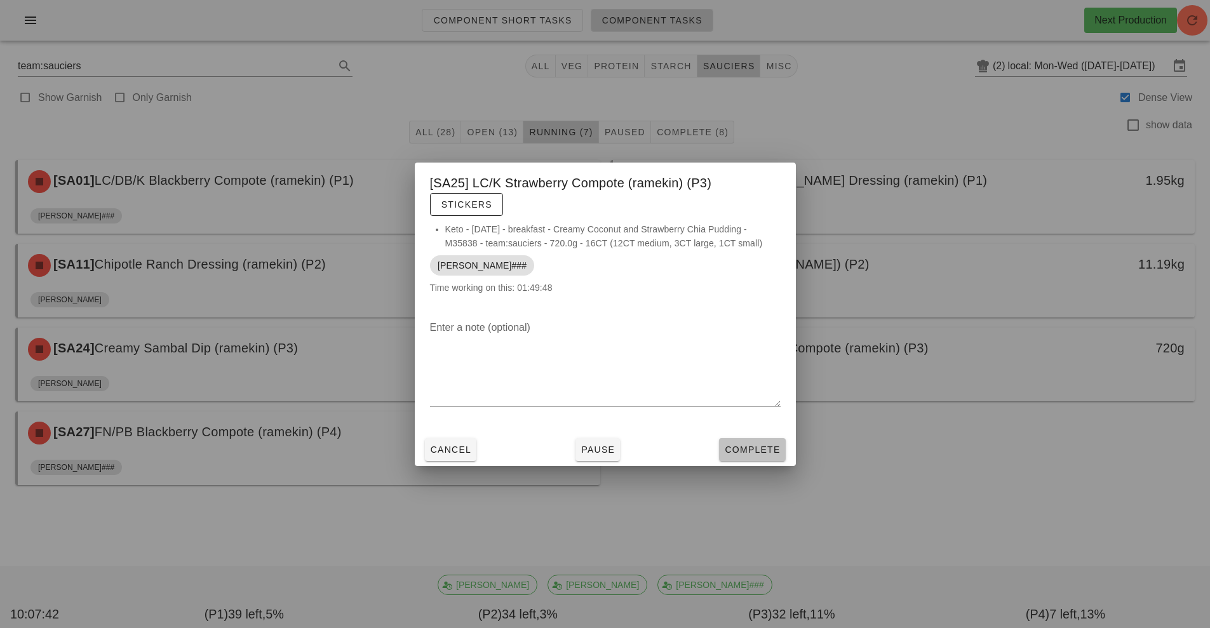
click at [753, 453] on span "Complete" at bounding box center [752, 450] width 56 height 10
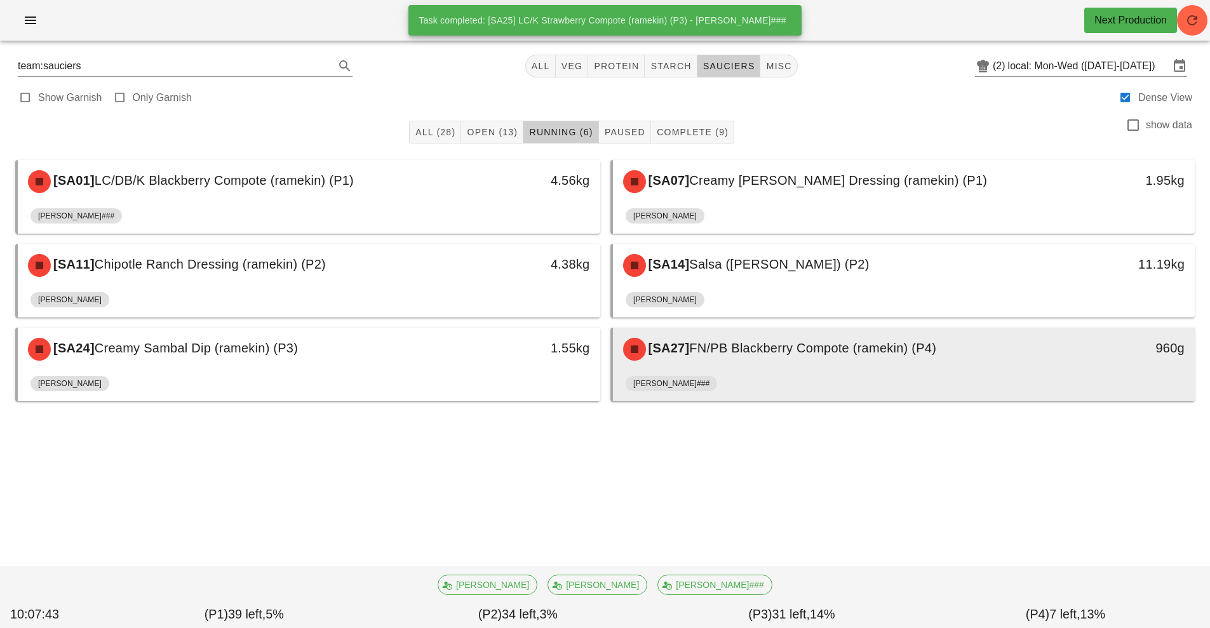
click at [711, 355] on span "FN/PB Blackberry Compote (ramekin) (P4)" at bounding box center [812, 348] width 247 height 14
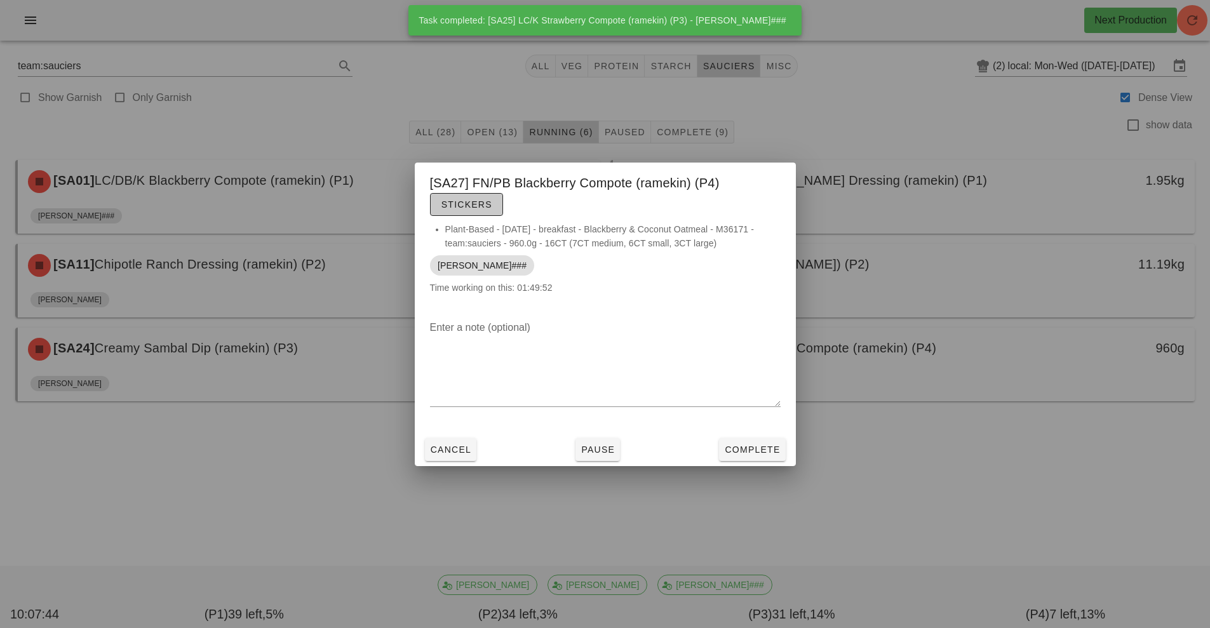
click at [470, 199] on span "Stickers" at bounding box center [466, 204] width 51 height 10
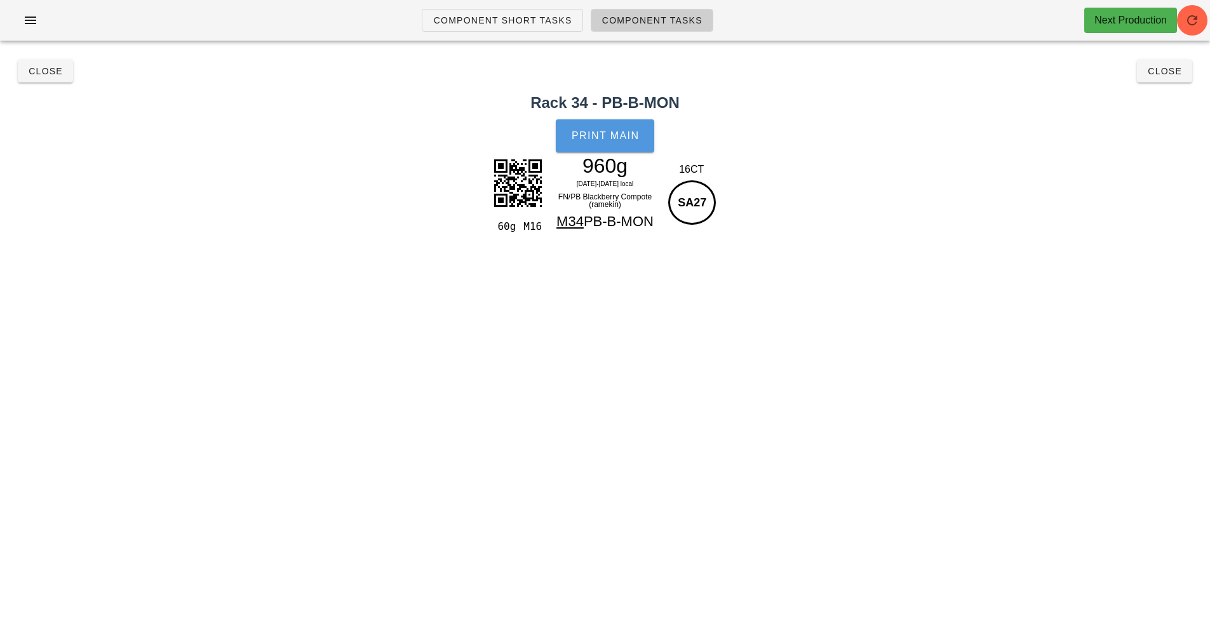
click at [621, 148] on button "Print Main" at bounding box center [605, 135] width 98 height 33
click at [58, 60] on button "Close" at bounding box center [45, 71] width 55 height 23
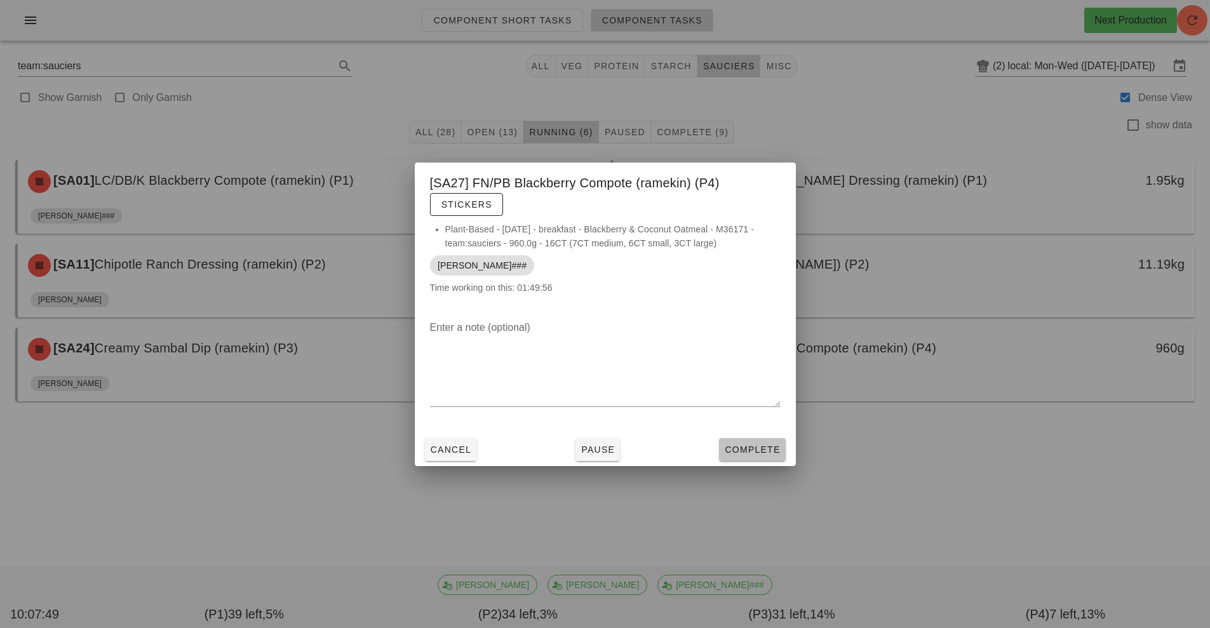
click at [746, 450] on span "Complete" at bounding box center [752, 450] width 56 height 10
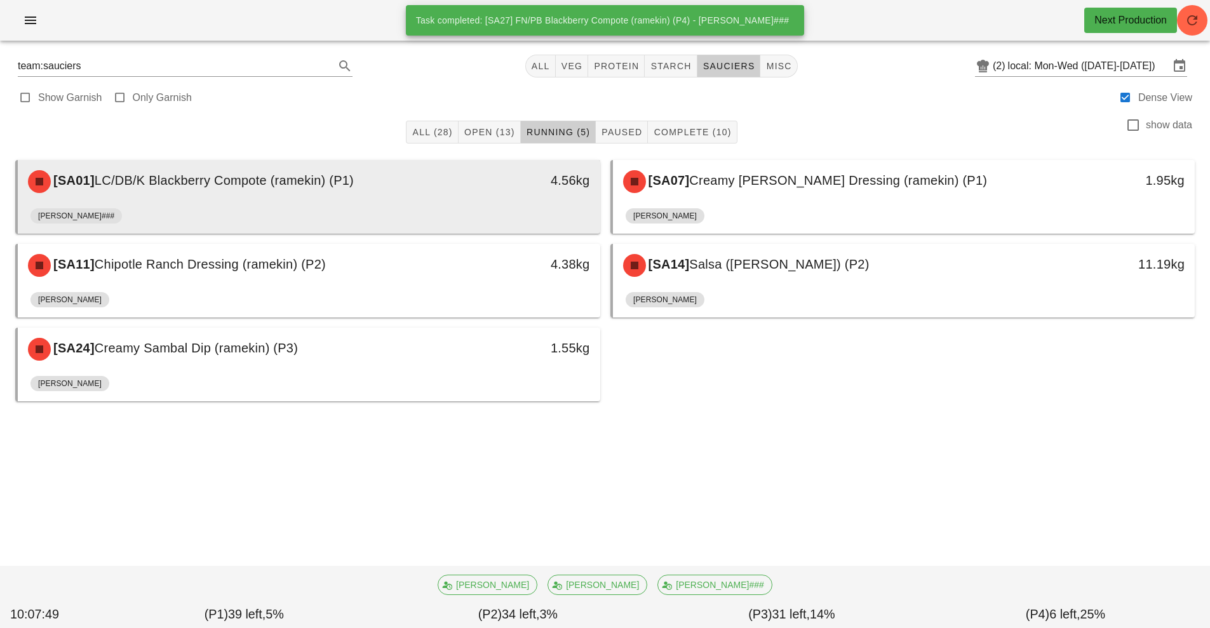
click at [373, 194] on div "[SA01] LC/DB/K Blackberry Compote (ramekin) (P1)" at bounding box center [236, 182] width 433 height 38
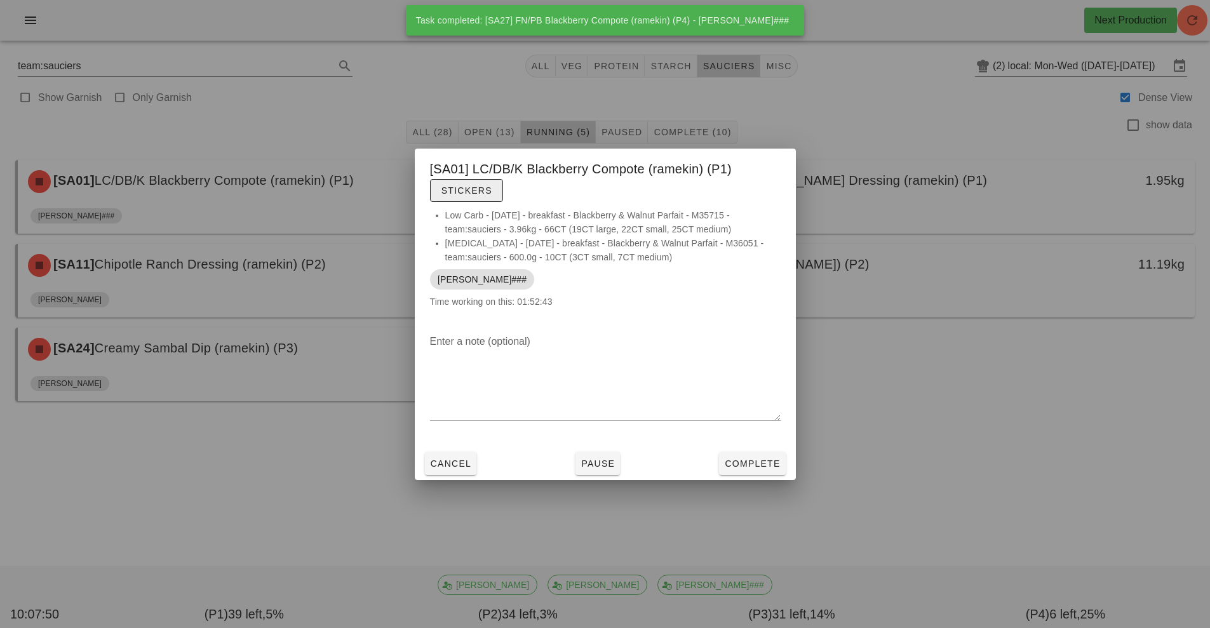
click at [483, 198] on button "Stickers" at bounding box center [466, 190] width 73 height 23
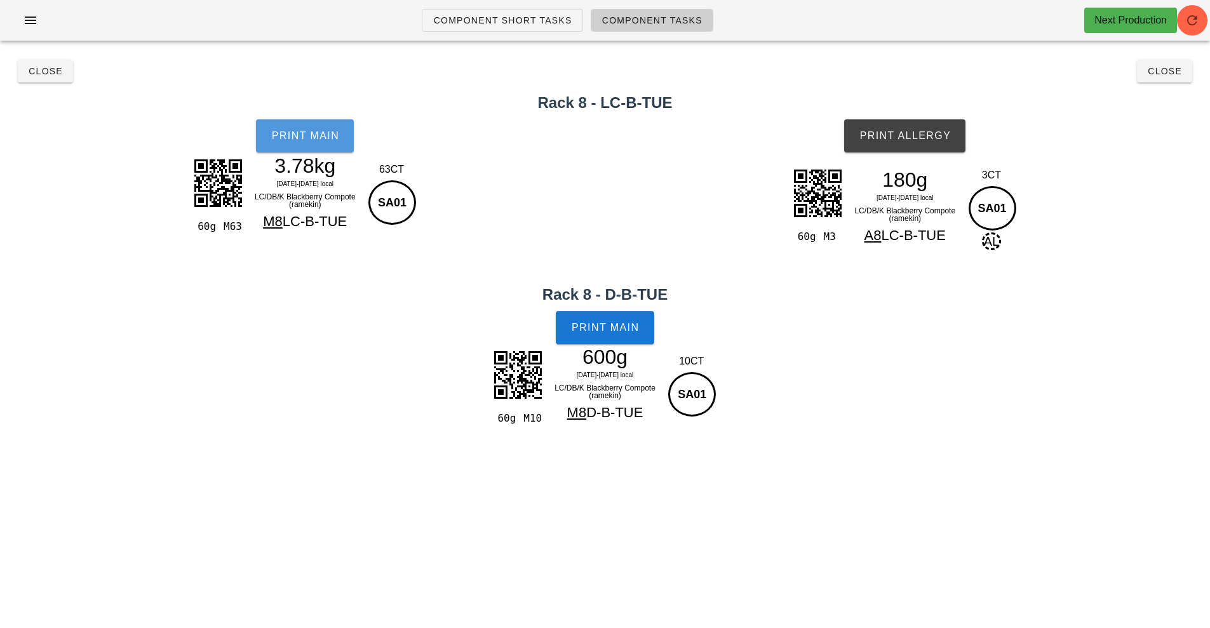
click at [292, 139] on span "Print Main" at bounding box center [305, 135] width 69 height 11
click at [905, 134] on span "Print Allergy" at bounding box center [905, 135] width 92 height 11
click at [590, 322] on span "Print Main" at bounding box center [605, 327] width 69 height 11
click at [42, 81] on button "Close" at bounding box center [45, 71] width 55 height 23
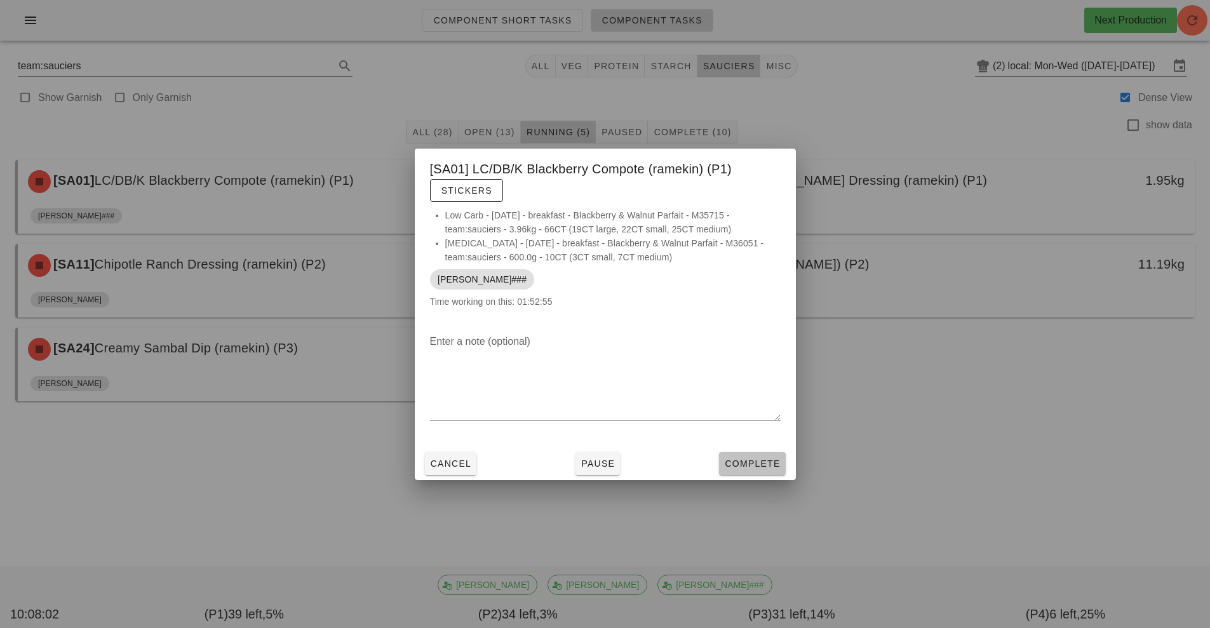
click at [755, 464] on span "Complete" at bounding box center [752, 464] width 56 height 10
